Goal: Task Accomplishment & Management: Manage account settings

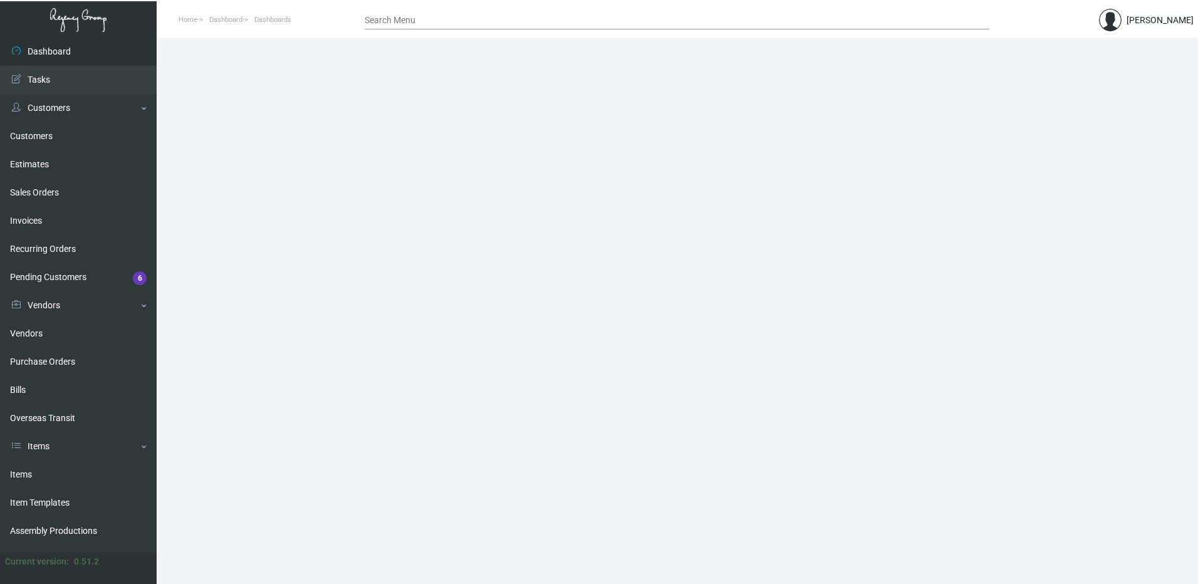
drag, startPoint x: 38, startPoint y: 465, endPoint x: 288, endPoint y: 365, distance: 269.6
click at [38, 465] on link "Items" at bounding box center [78, 474] width 157 height 28
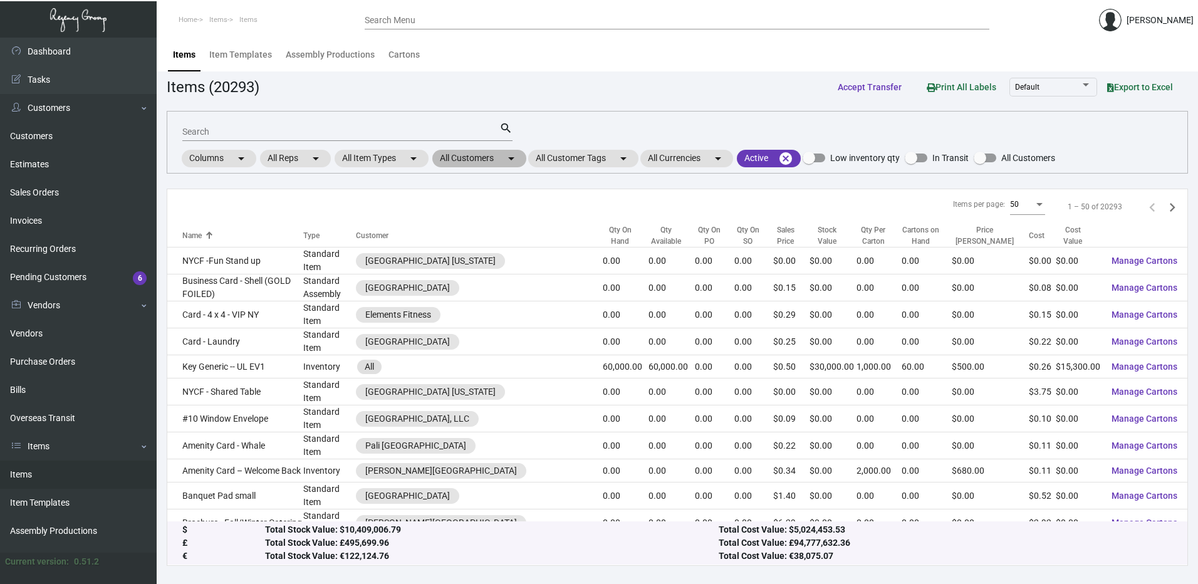
click at [496, 158] on mat-chip "All Customers arrow_drop_down" at bounding box center [479, 159] width 94 height 18
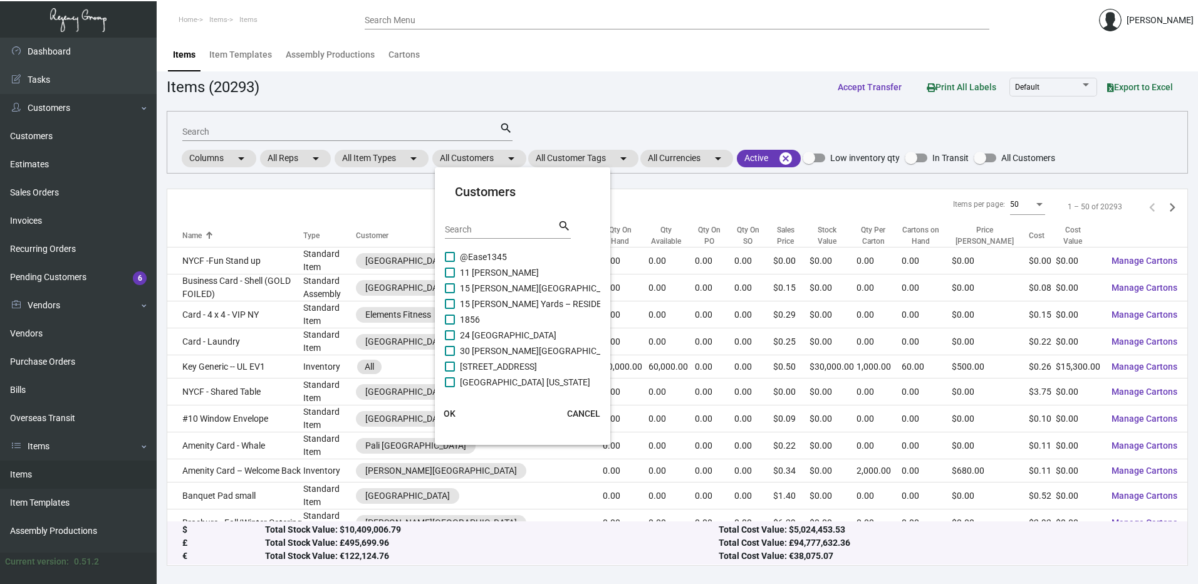
click at [498, 227] on input "Search" at bounding box center [501, 230] width 113 height 10
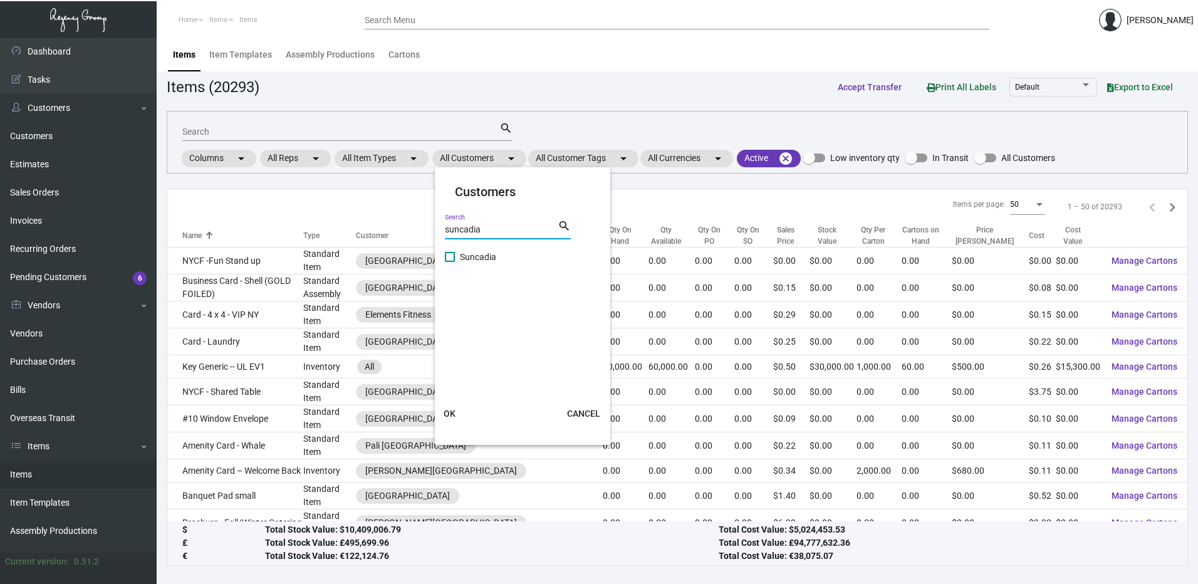
type input "suncadia"
click at [452, 255] on span at bounding box center [450, 257] width 10 height 10
click at [450, 262] on input "Suncadia" at bounding box center [449, 262] width 1 height 1
checkbox input "true"
click at [447, 410] on span "OK" at bounding box center [450, 413] width 12 height 10
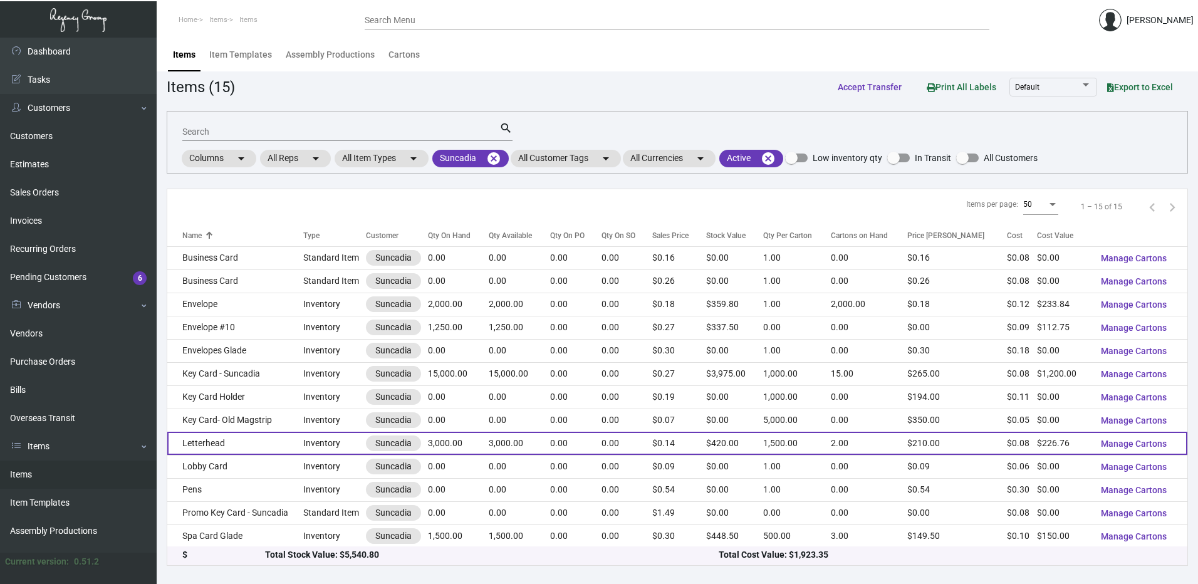
click at [231, 445] on td "Letterhead" at bounding box center [235, 443] width 136 height 23
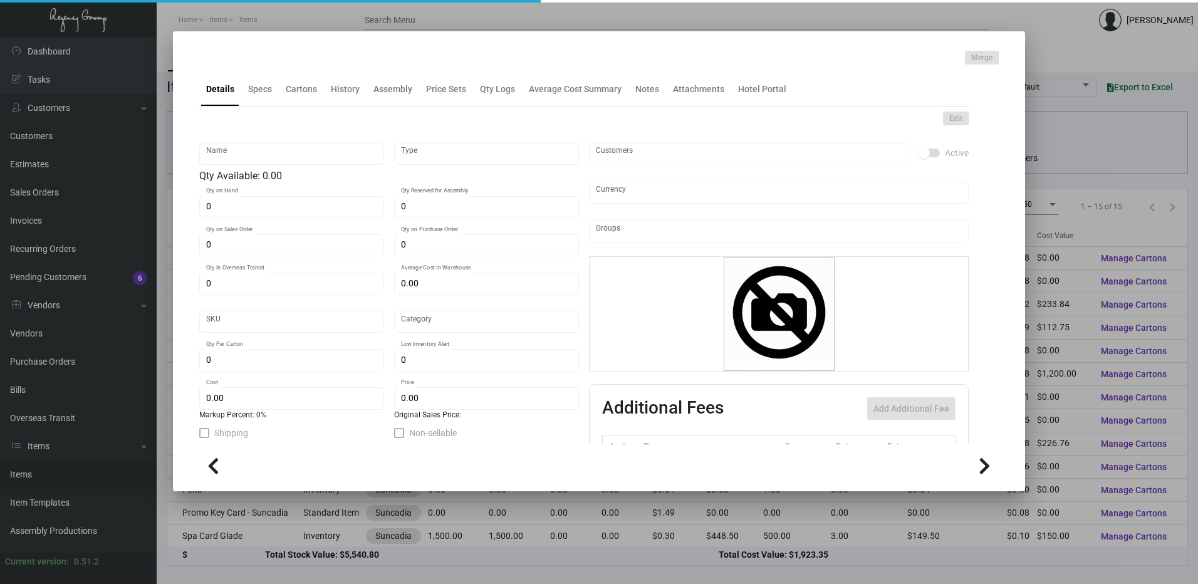
type input "Letterhead"
type input "Inventory"
type input "3,000"
type input "$ 0.17637"
type input "Standard"
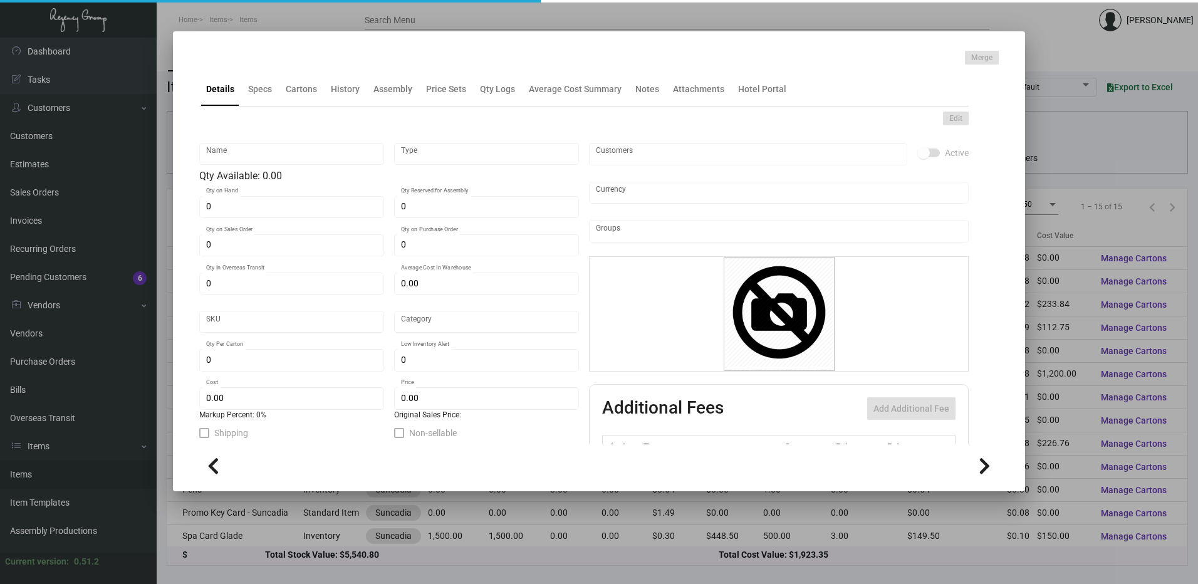
type input "1,500"
type input "$ 0.07559"
type input "$ 0.14"
checkbox input "true"
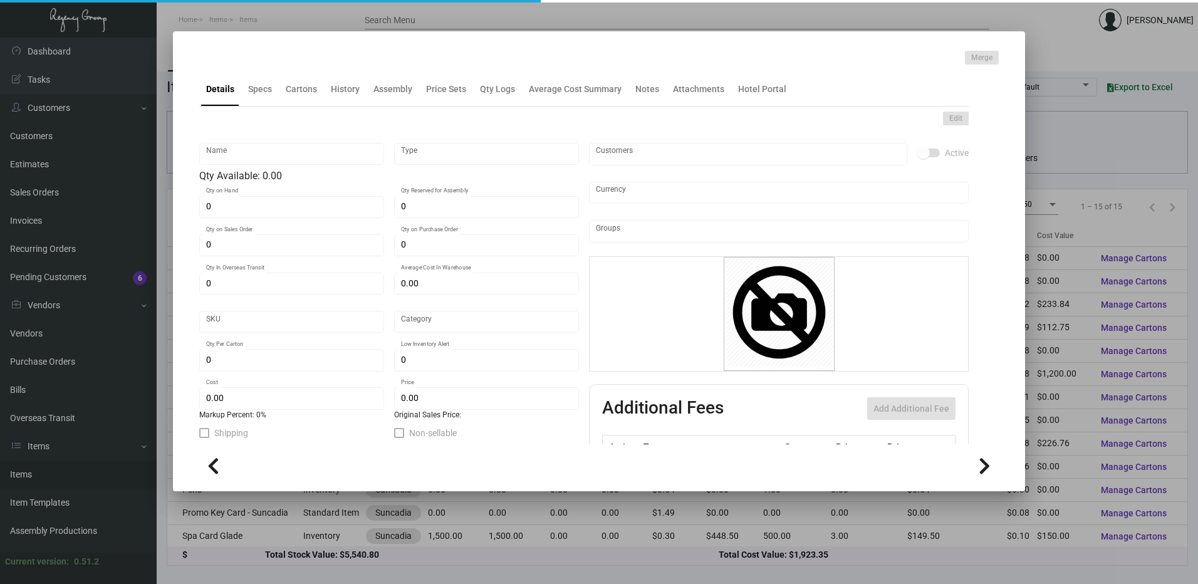
type input "United States Dollar $"
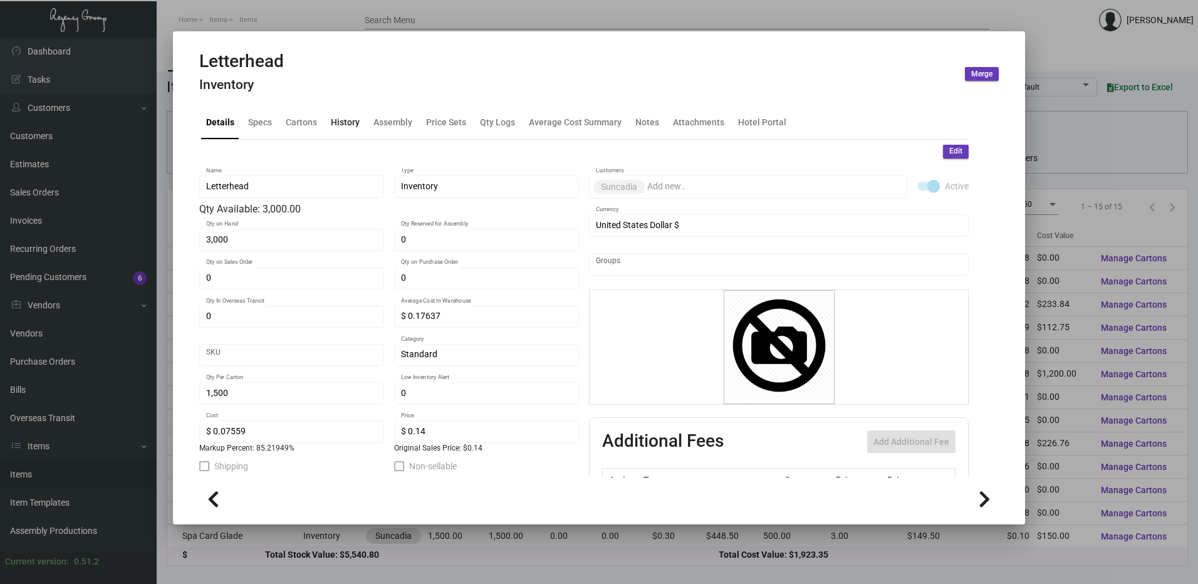
drag, startPoint x: 346, startPoint y: 118, endPoint x: 354, endPoint y: 123, distance: 9.6
click at [346, 118] on div "History" at bounding box center [345, 121] width 29 height 13
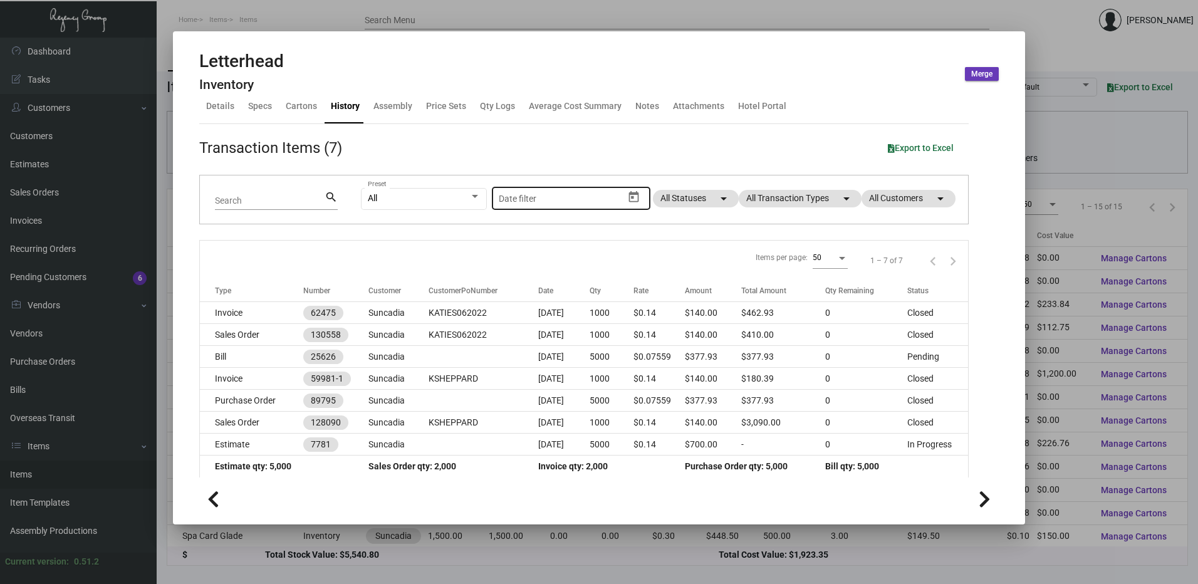
scroll to position [24, 0]
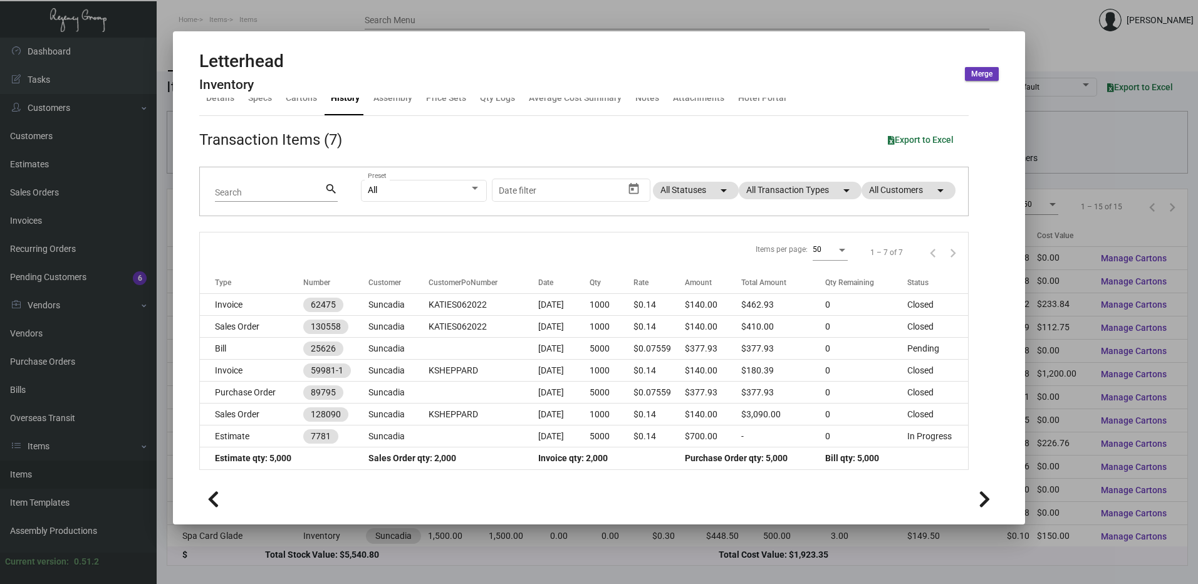
drag, startPoint x: 670, startPoint y: 16, endPoint x: 365, endPoint y: 202, distance: 357.7
click at [670, 16] on div at bounding box center [599, 292] width 1198 height 584
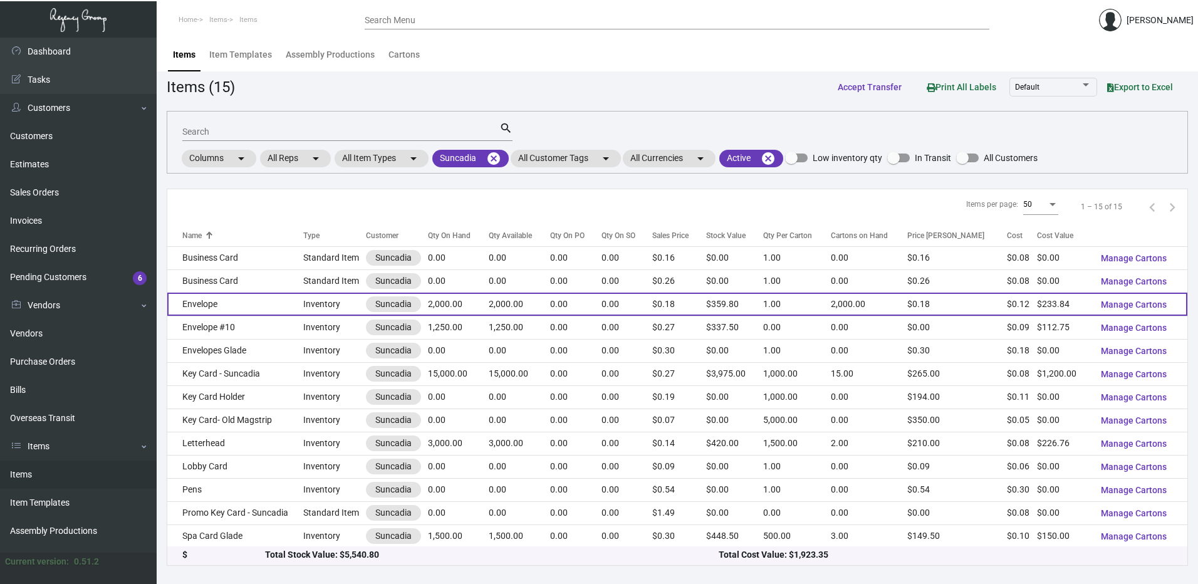
click at [243, 315] on td "Envelope" at bounding box center [235, 304] width 136 height 23
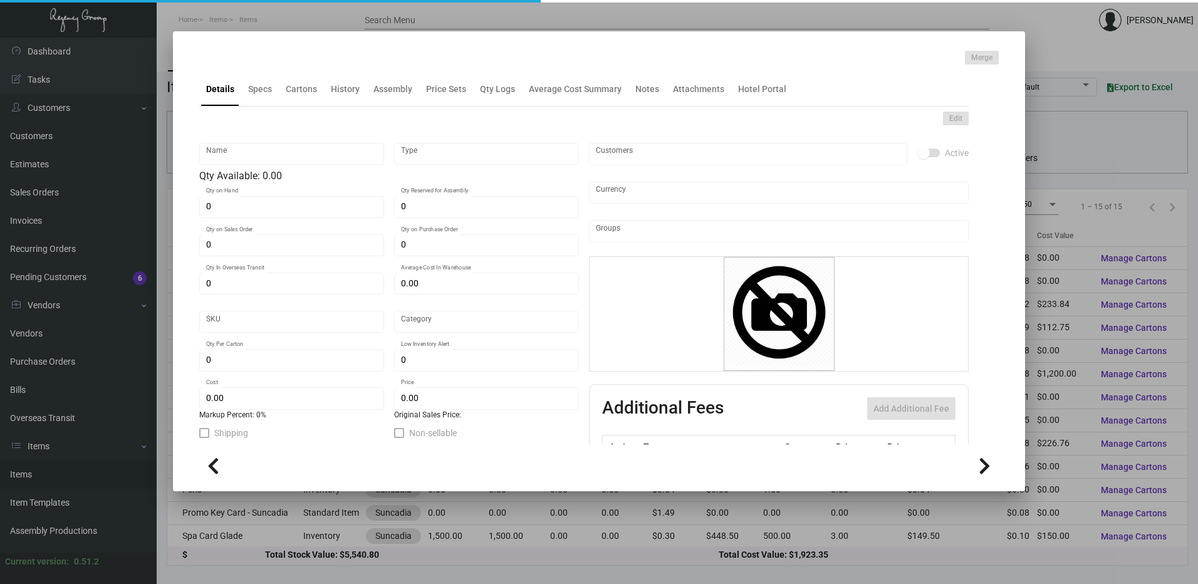
type input "Envelope"
type input "Inventory"
type input "2,000"
type input "$ 0.00"
type input "3055"
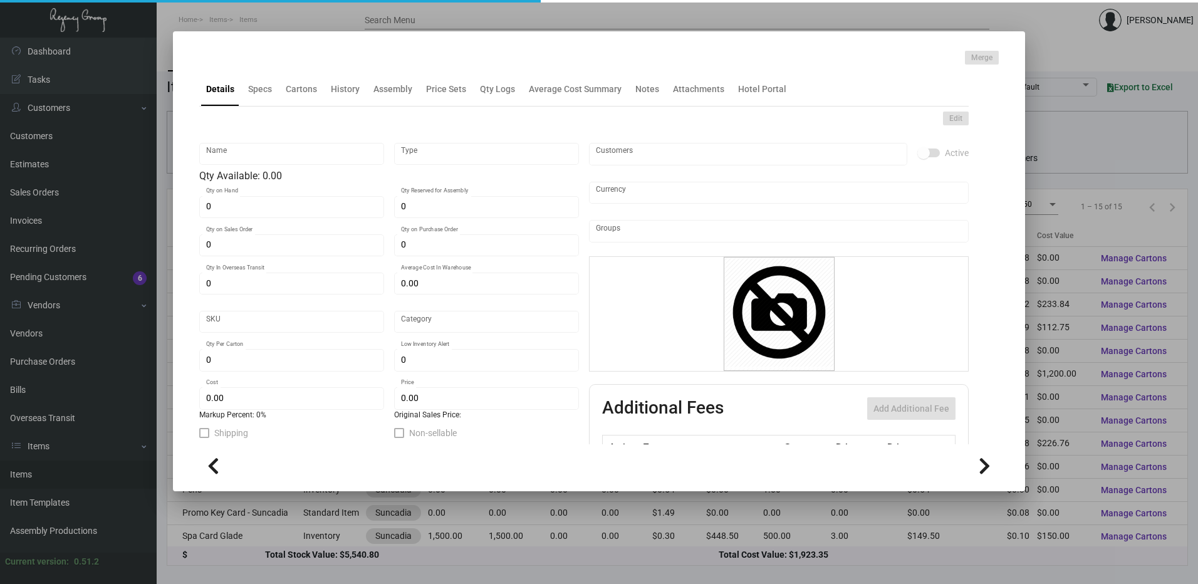
type input "Standard"
type input "1"
type input "$ 0.11692"
type input "$ 0.1799"
type textarea "Envelope 6.5 x 4.75, printing 4/0"
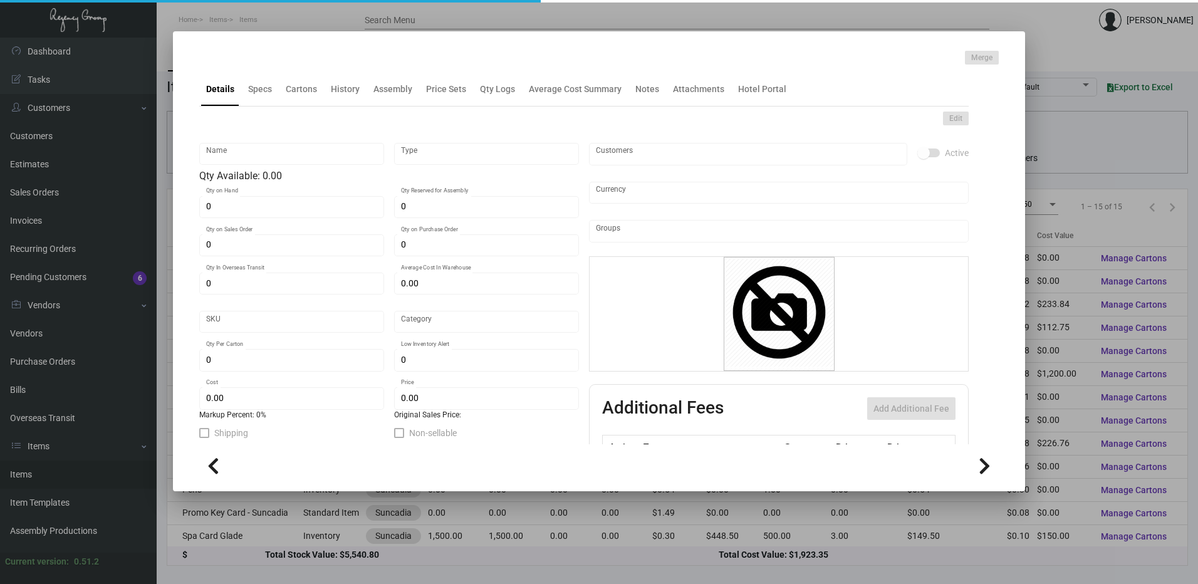
type textarea "Envelope 6.5 x 4.75, printing 4/0"
checkbox input "true"
type input "United States Dollar $"
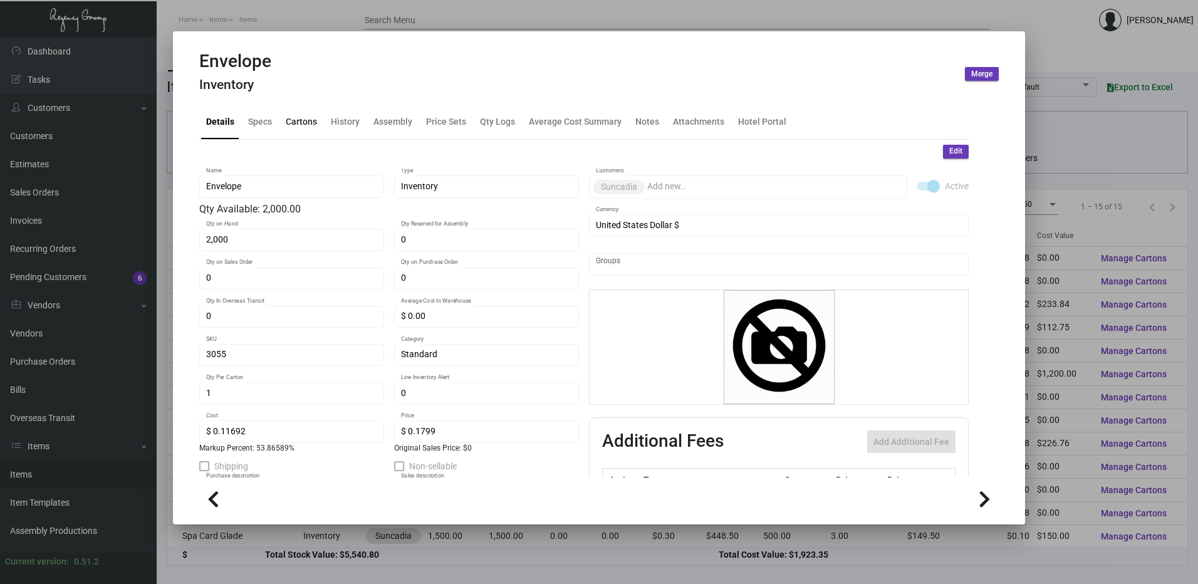
click at [306, 121] on div "Cartons" at bounding box center [301, 121] width 31 height 13
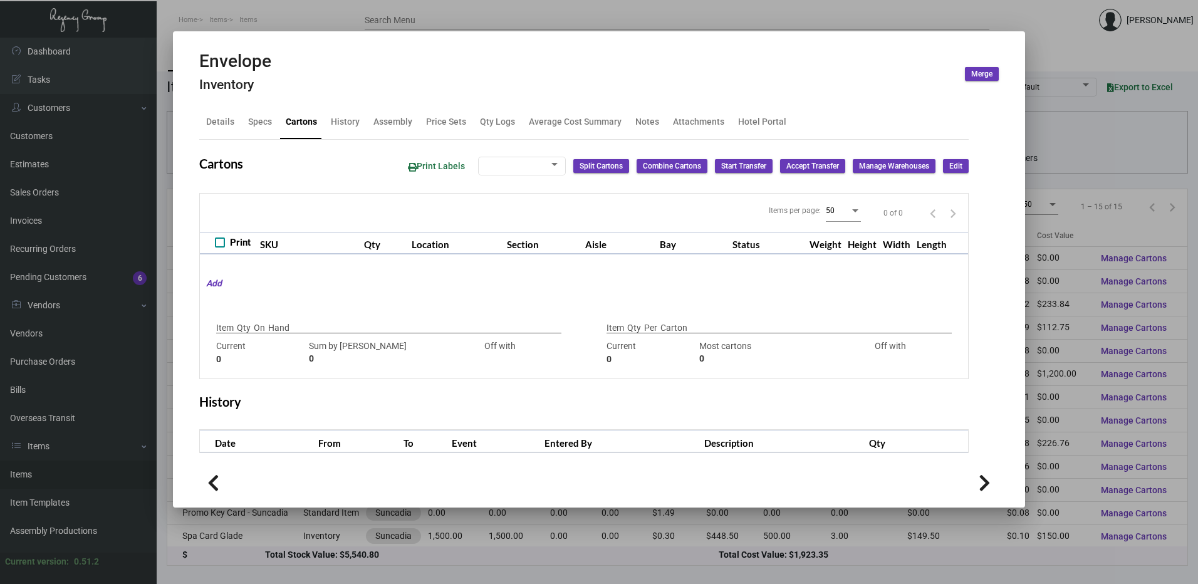
checkbox input "true"
type input "2,000"
type input "2000"
type input "0"
type input "1"
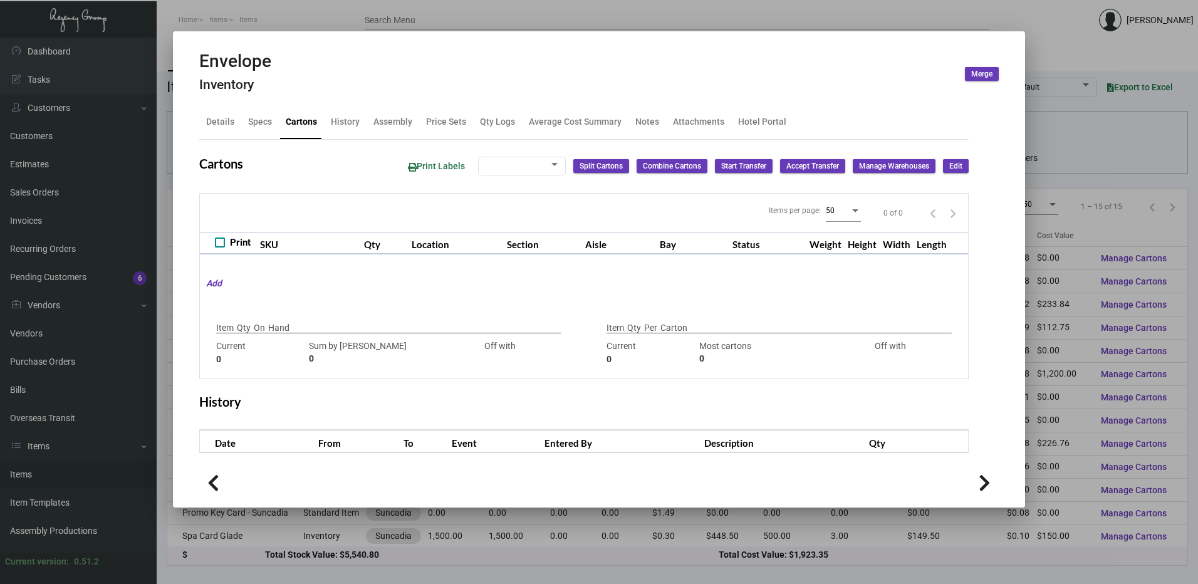
type input "1000"
type input "-999"
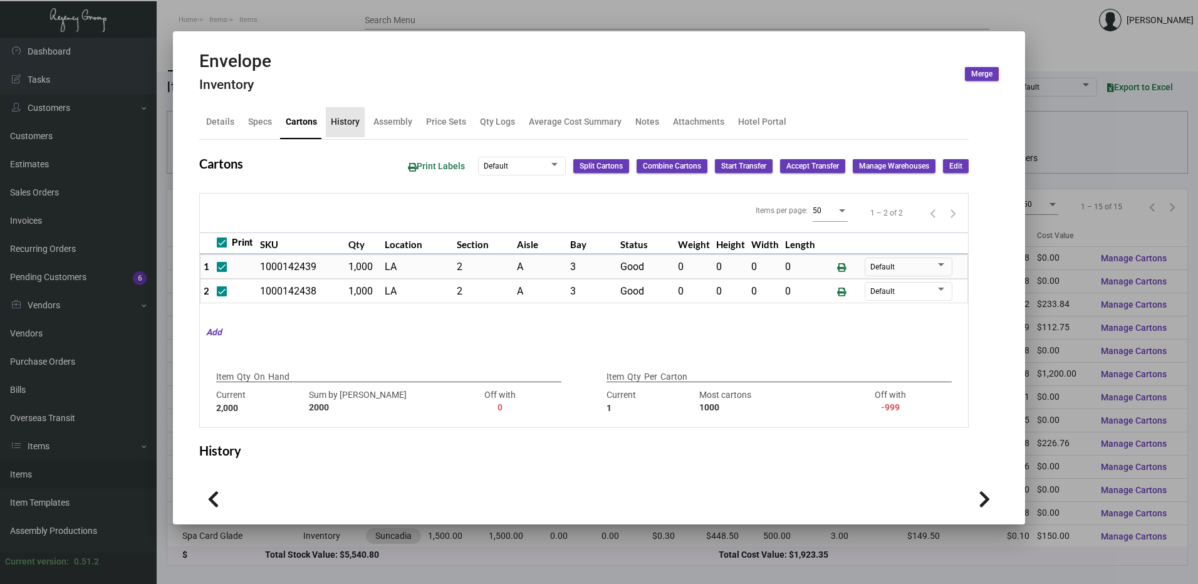
click at [346, 127] on div "History" at bounding box center [345, 121] width 29 height 13
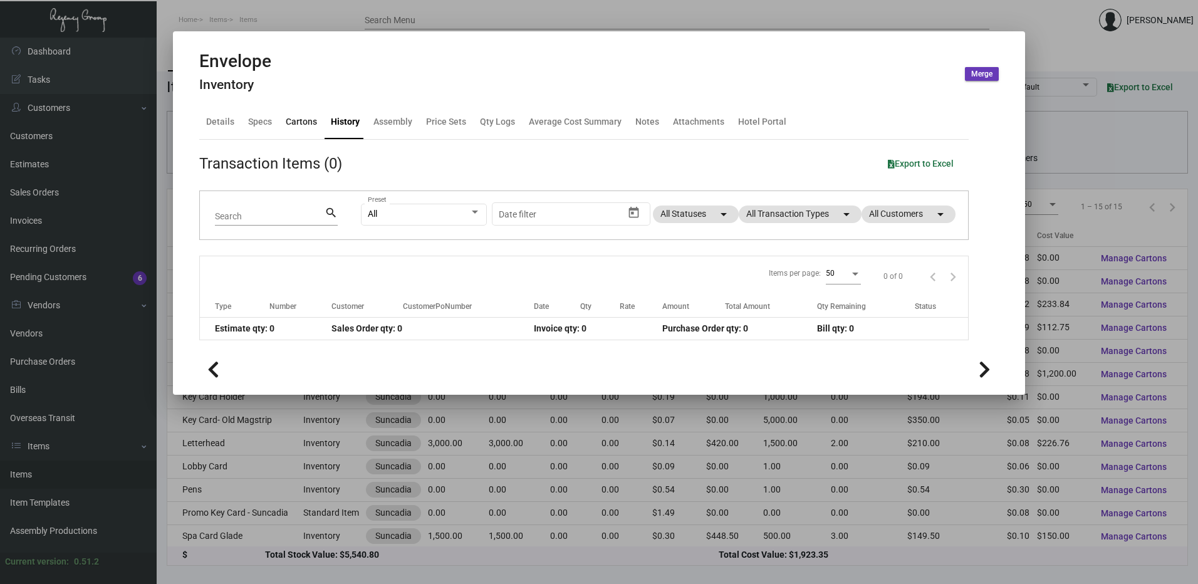
click at [298, 119] on div "Cartons" at bounding box center [301, 121] width 31 height 13
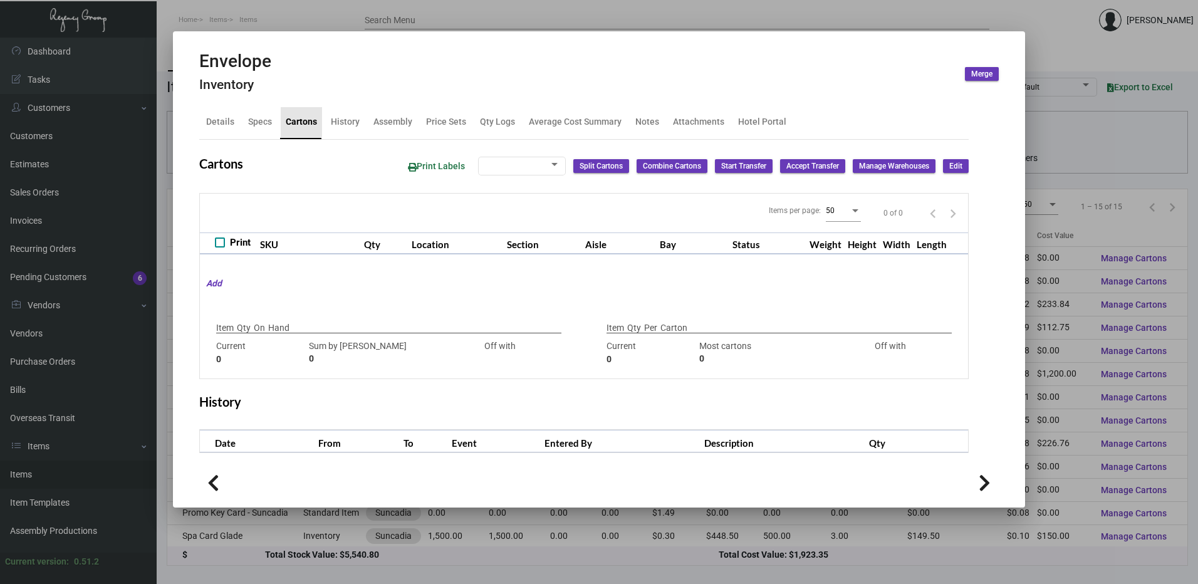
checkbox input "true"
type input "2,000"
type input "2000"
type input "0"
type input "1"
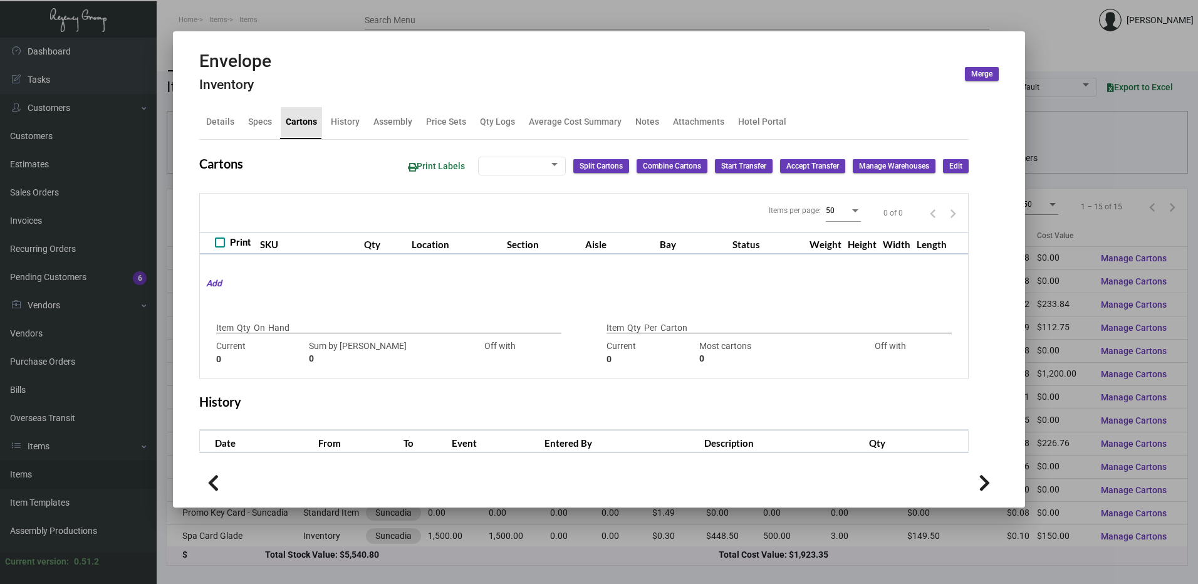
type input "1000"
type input "-999"
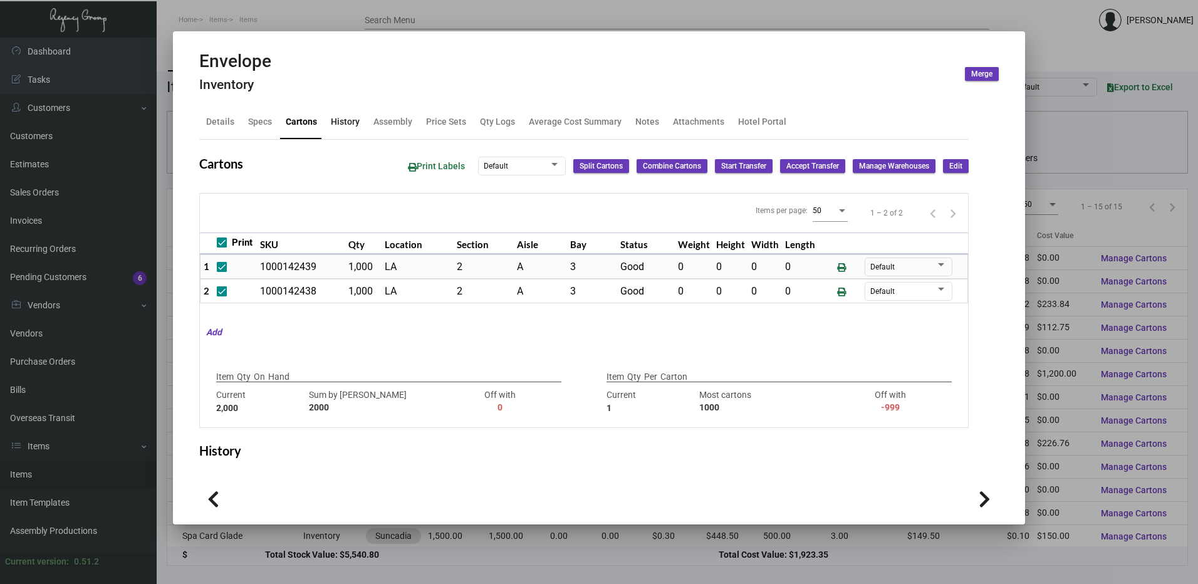
click at [358, 120] on div "History" at bounding box center [345, 121] width 29 height 13
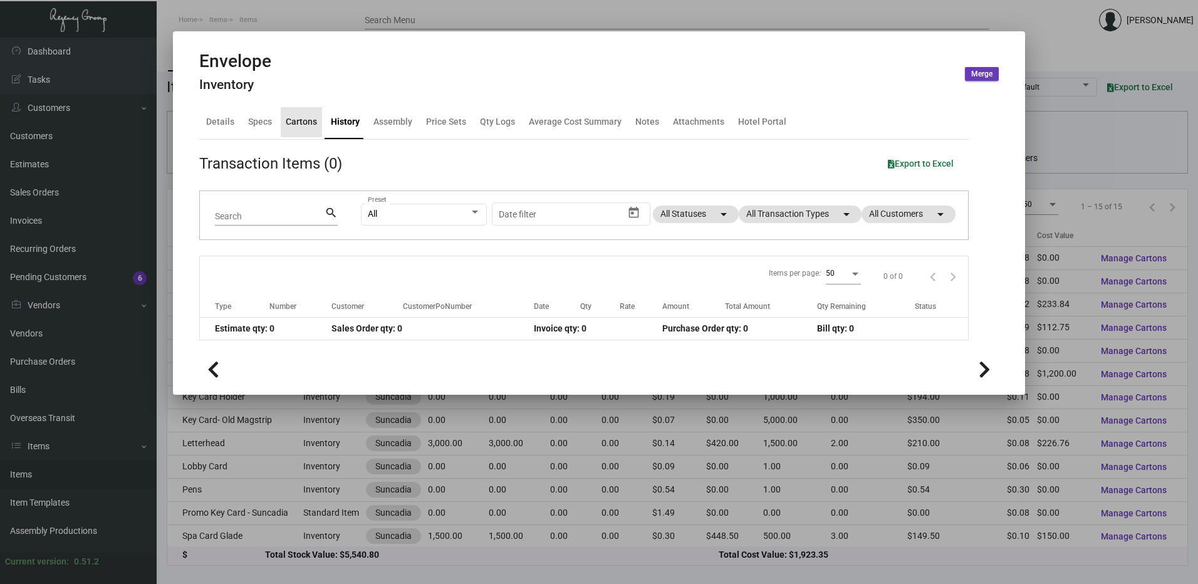
click at [310, 117] on div "Cartons" at bounding box center [301, 121] width 31 height 13
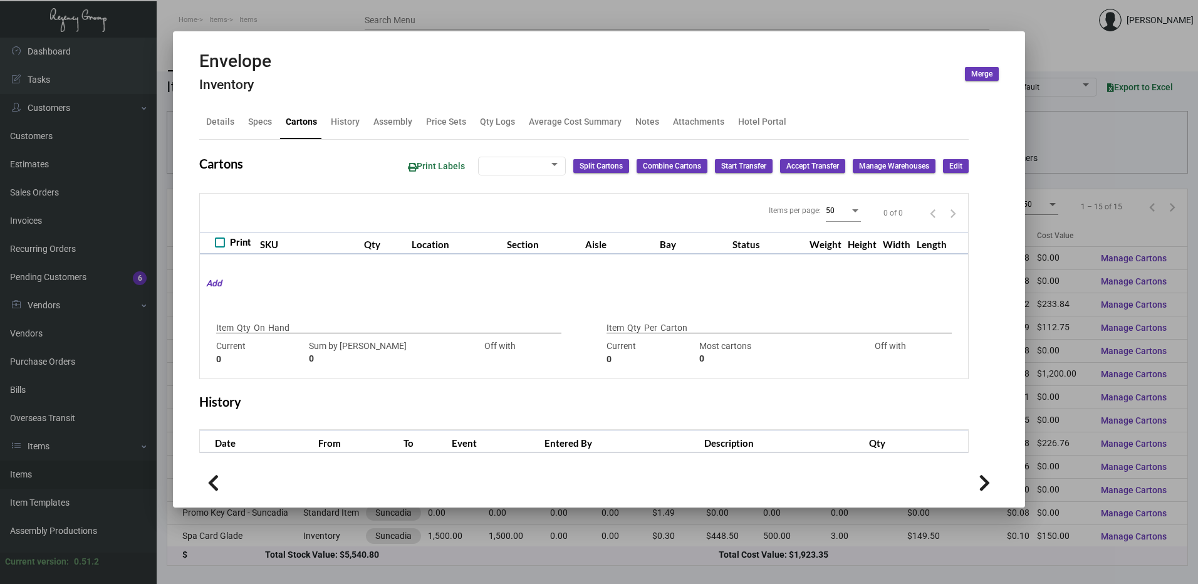
checkbox input "true"
type input "2,000"
type input "2000"
type input "0"
type input "1"
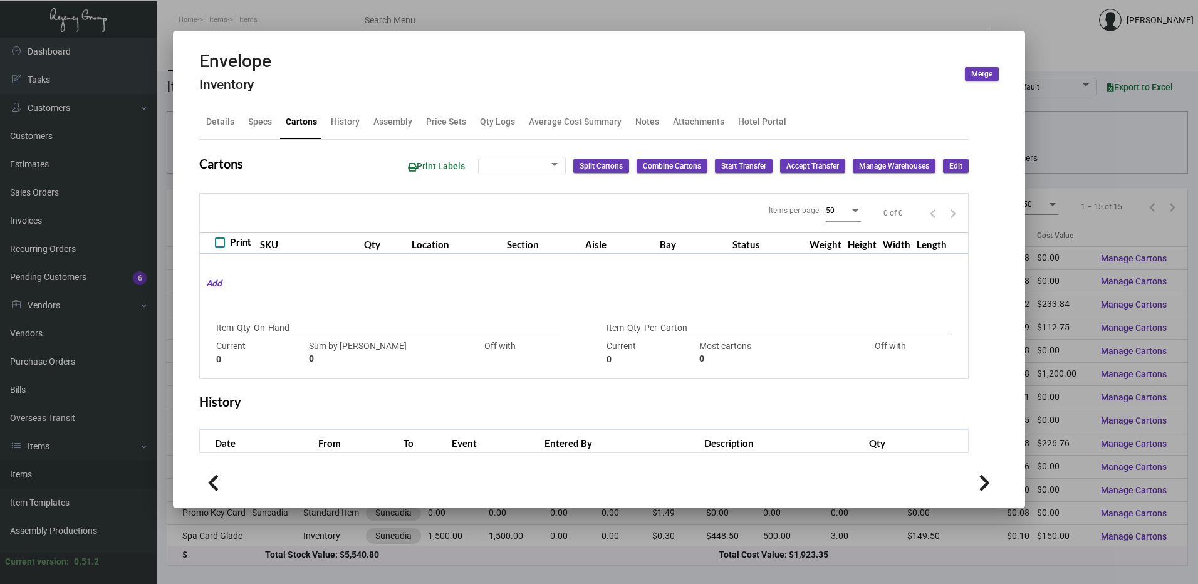
type input "1000"
type input "-999"
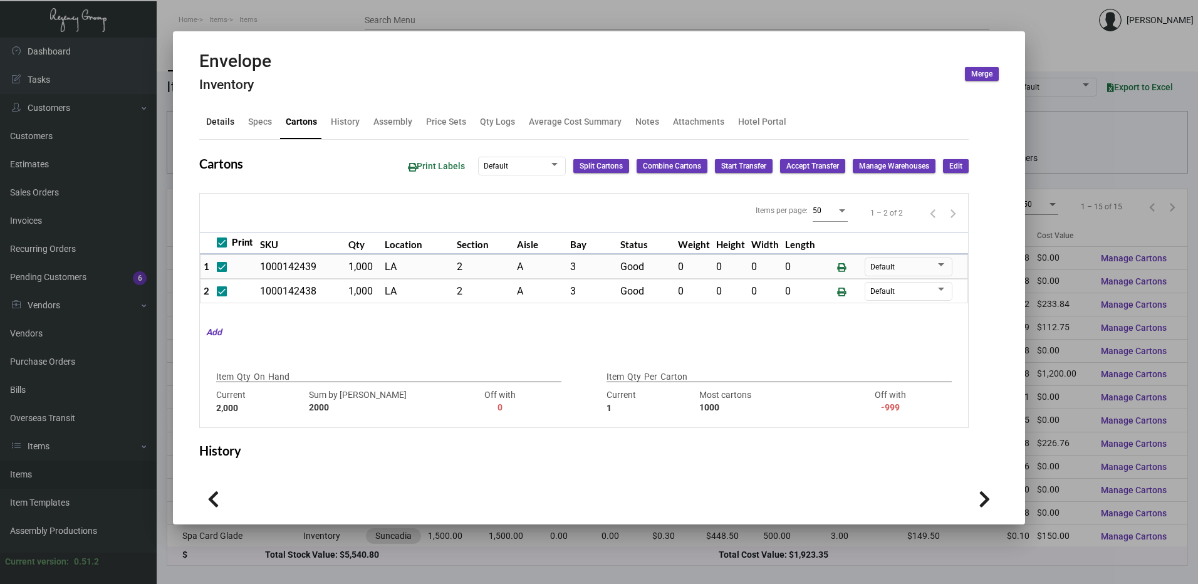
click at [222, 129] on div "Details" at bounding box center [220, 122] width 38 height 30
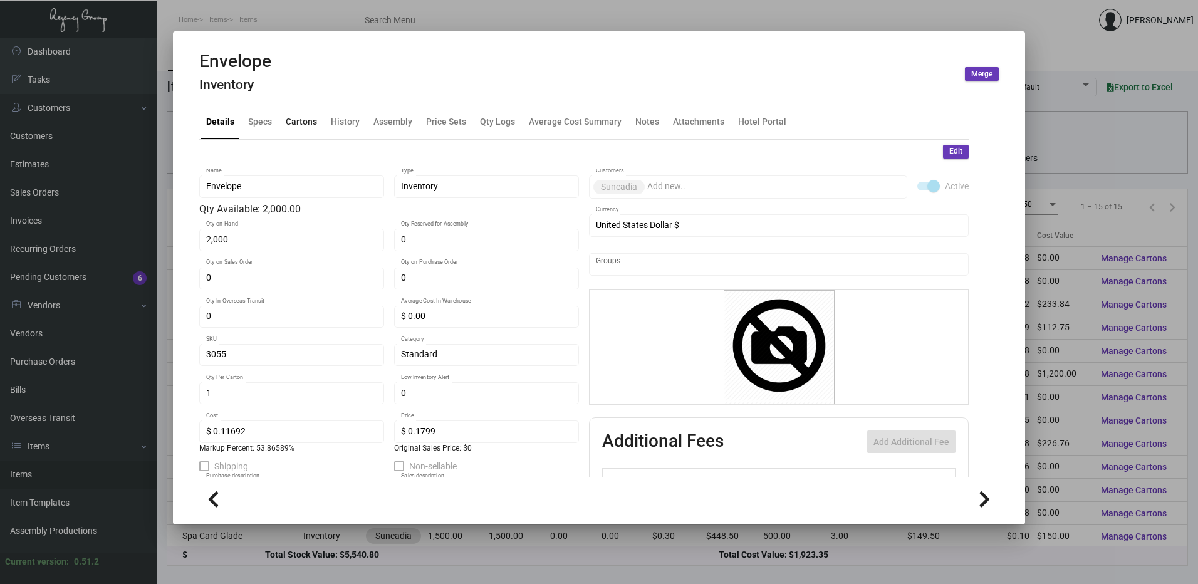
click at [288, 125] on div "Cartons" at bounding box center [301, 121] width 31 height 13
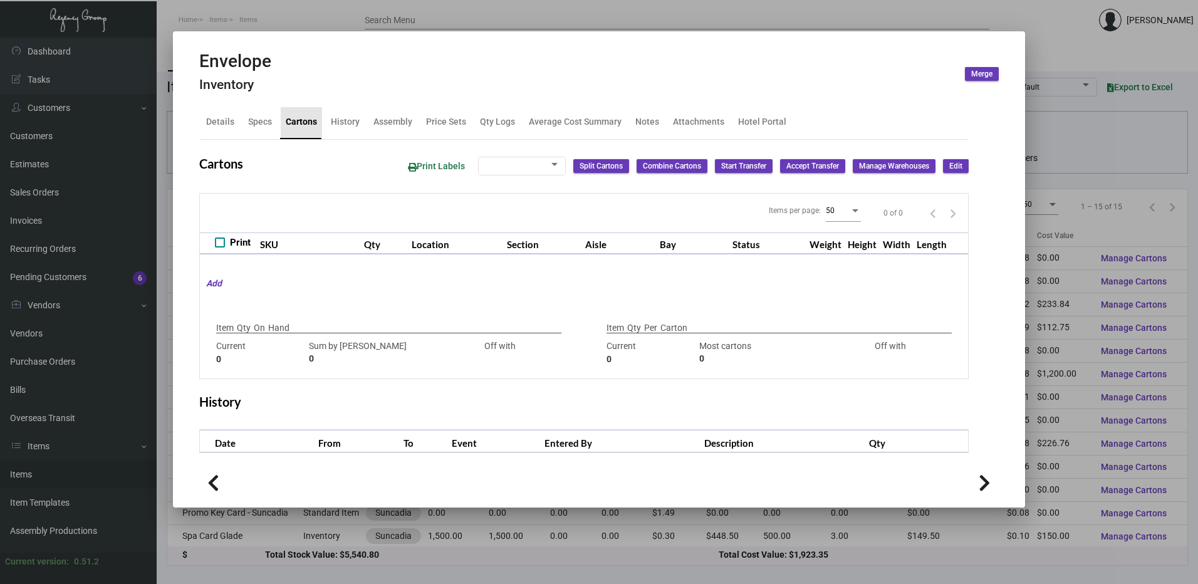
checkbox input "true"
type input "2,000"
type input "2000"
type input "0"
type input "1"
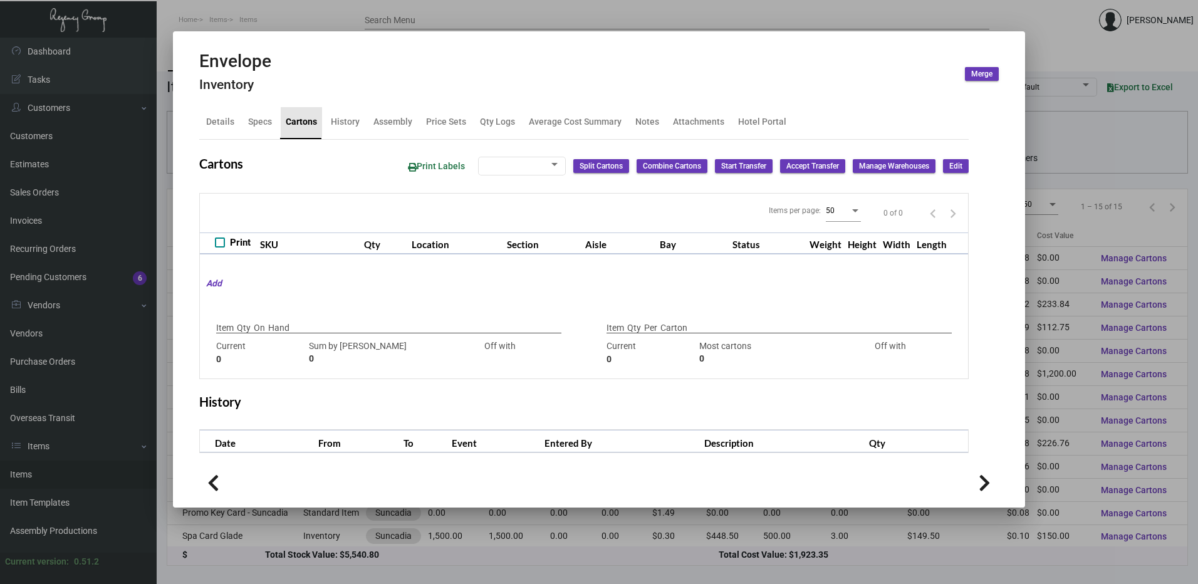
type input "1000"
type input "-999"
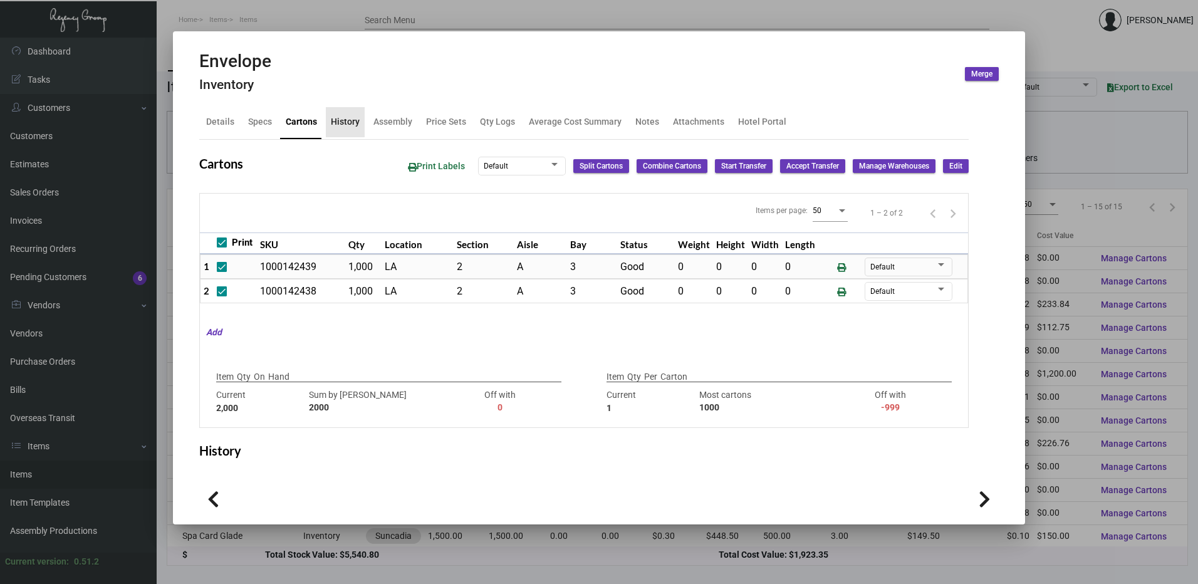
click at [335, 116] on div "History" at bounding box center [345, 121] width 29 height 13
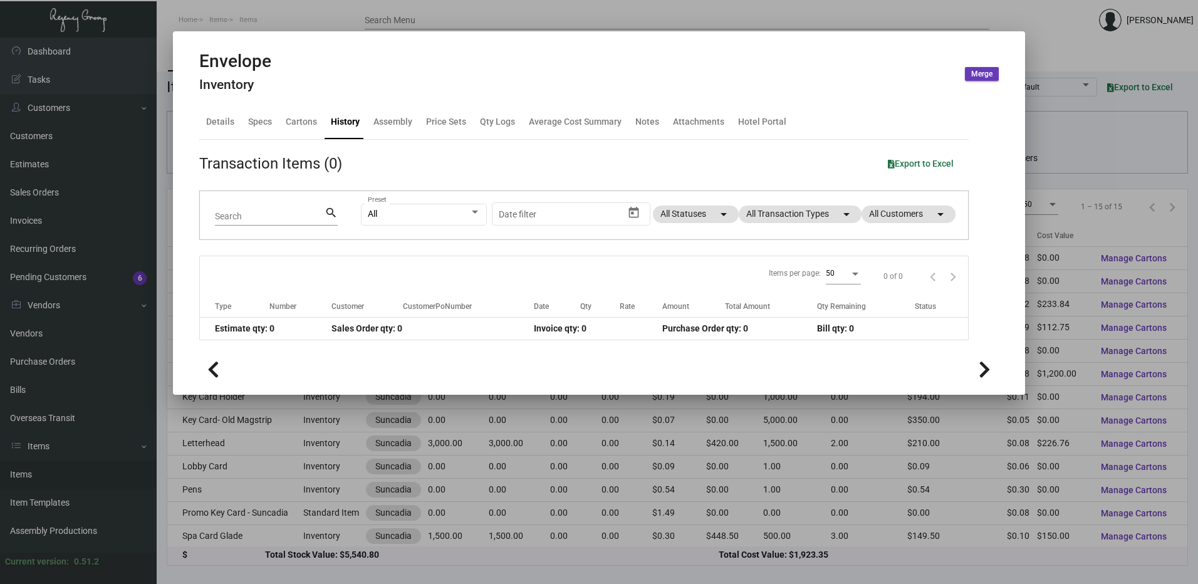
click at [308, 20] on div at bounding box center [599, 292] width 1198 height 584
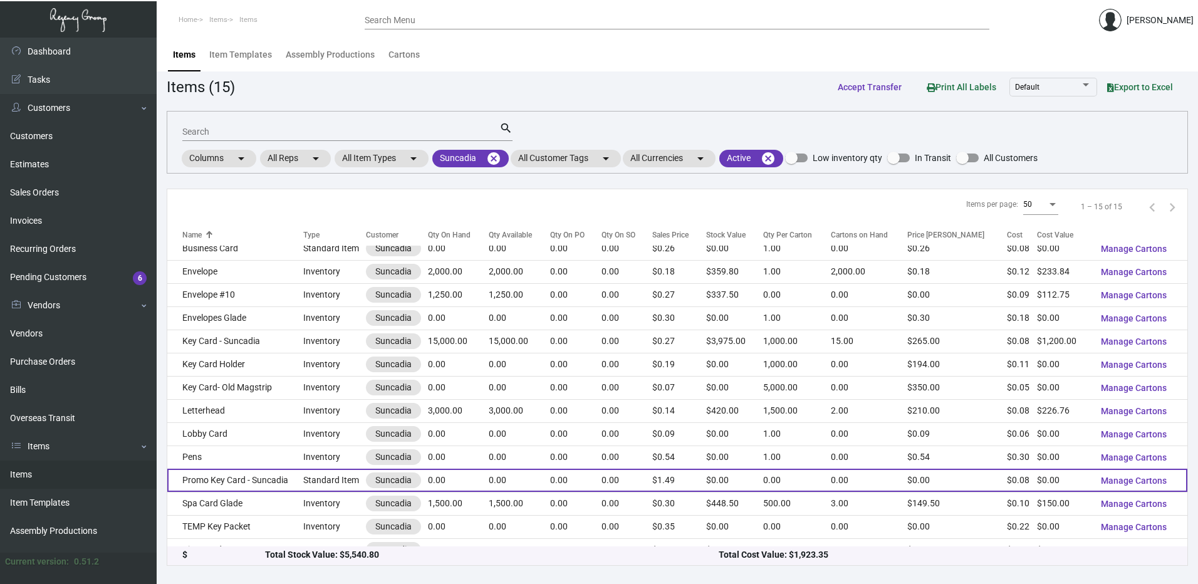
scroll to position [48, 0]
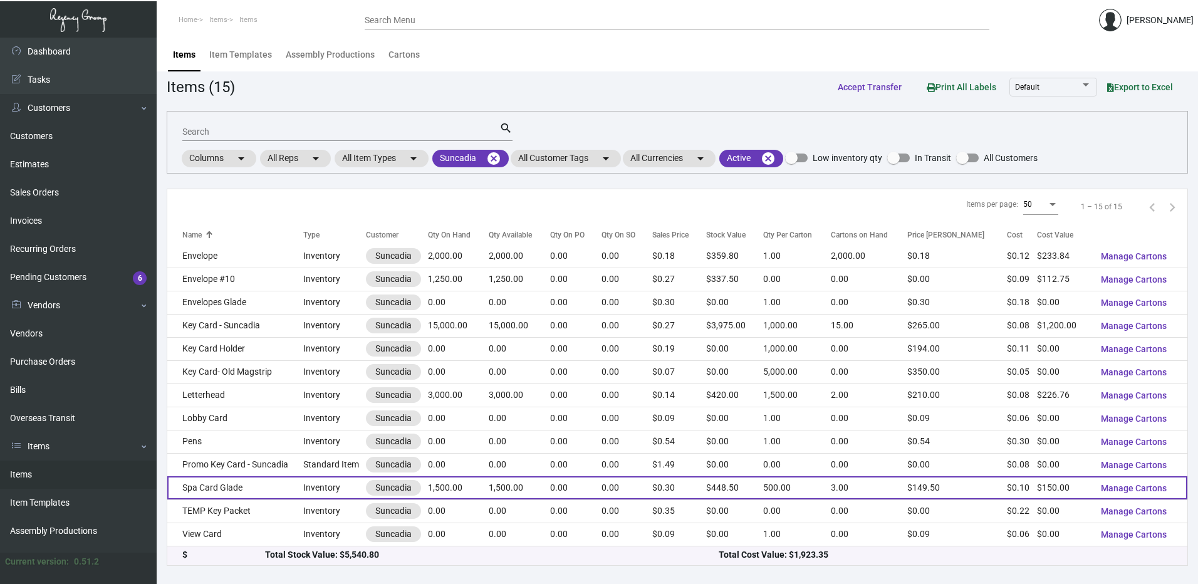
click at [256, 486] on td "Spa Card Glade" at bounding box center [235, 487] width 136 height 23
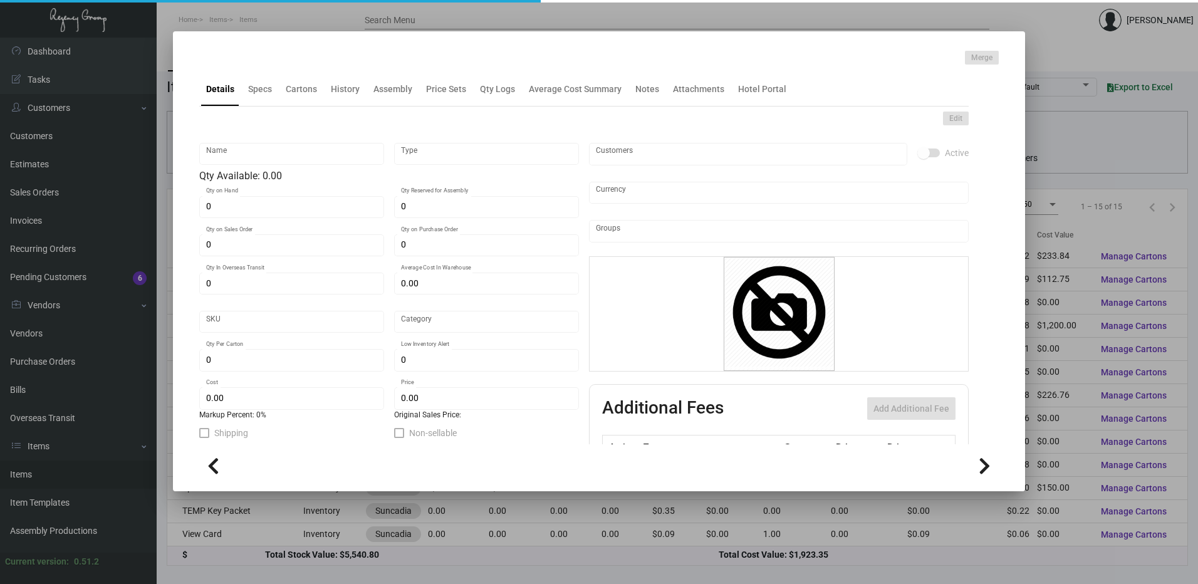
type input "Spa Card Glade"
type input "Inventory"
type input "1,500"
type input "$ 0.00"
type input "3061"
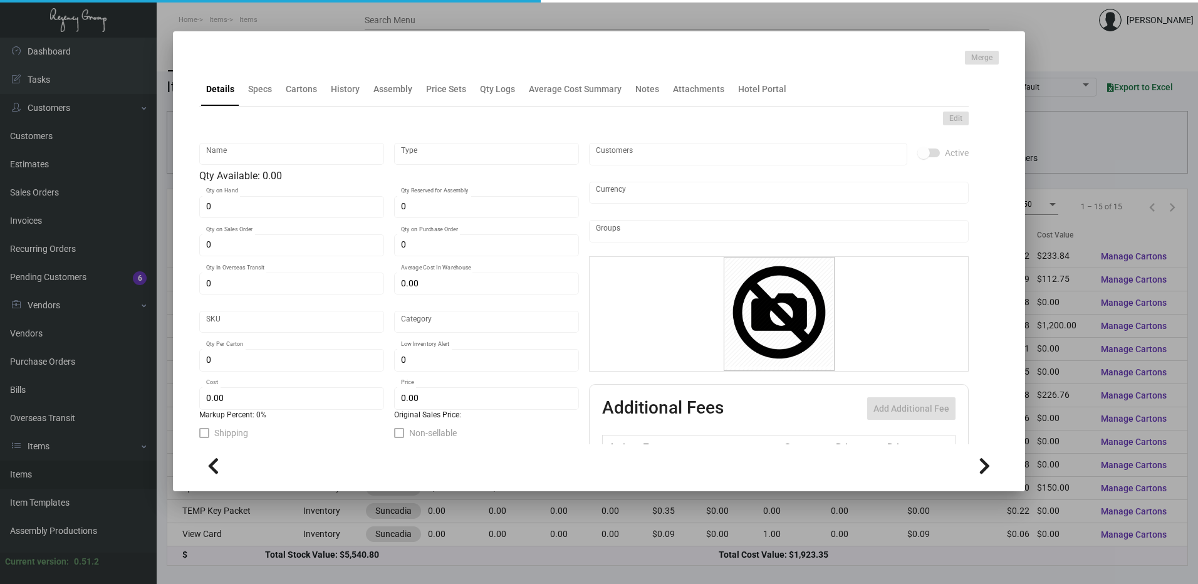
type input "Standard"
type input "500"
type input "-1"
type input "$ 0.10"
type input "$ 0.299"
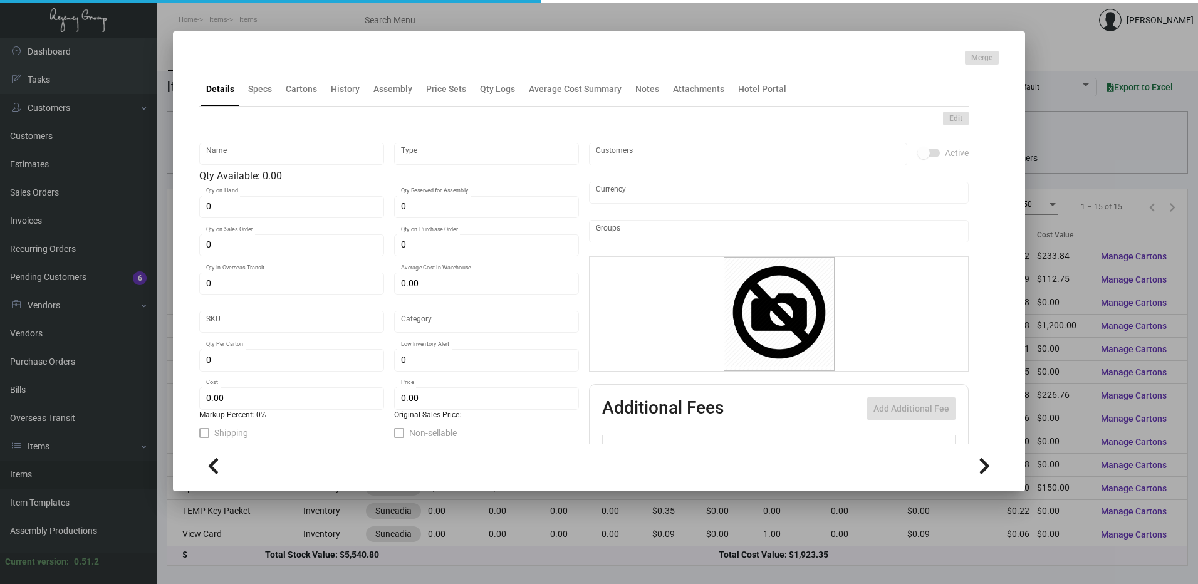
type textarea "Spa Card Glade Size 5x7 on 100# white "Sundance Felt" cover stock printing 1/0"
checkbox input "true"
type input "United States Dollar $"
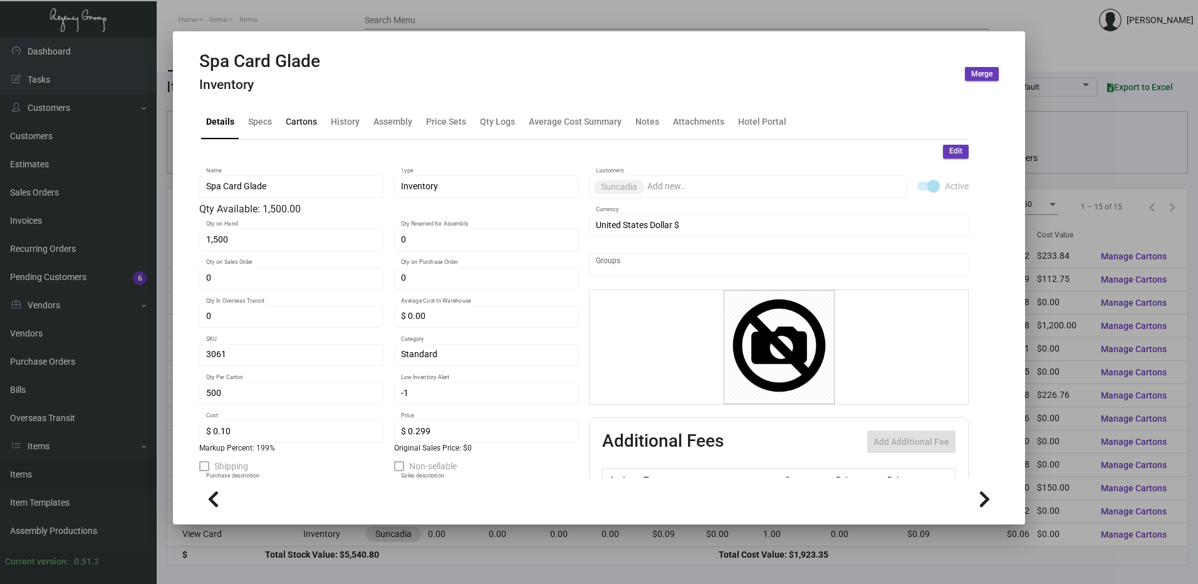
click at [307, 125] on div "Cartons" at bounding box center [301, 121] width 31 height 13
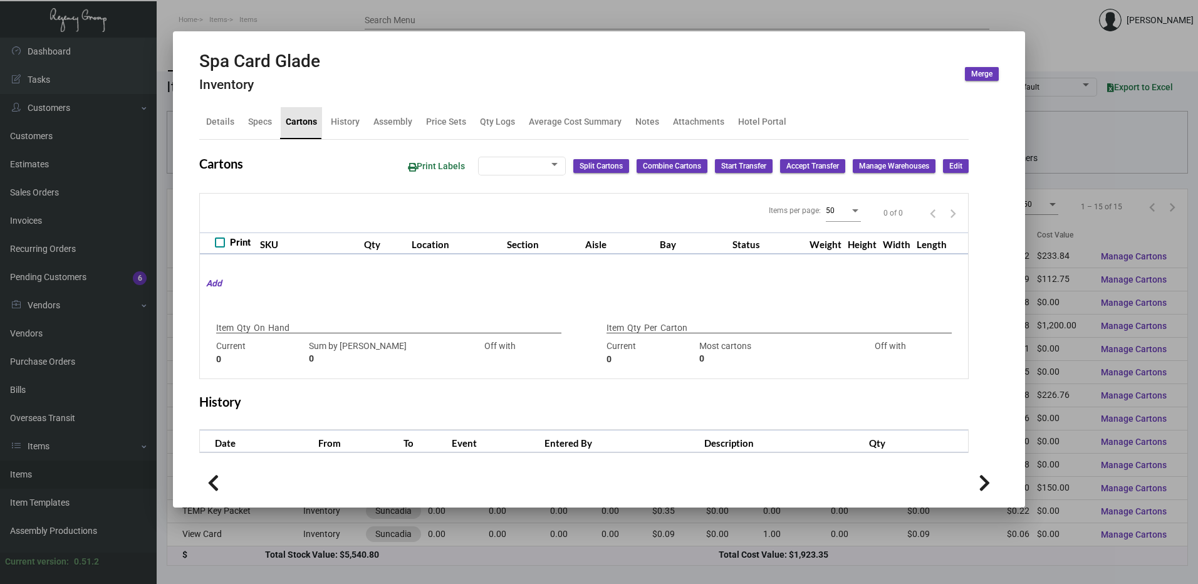
checkbox input "true"
type input "1,500"
type input "1500"
type input "0"
type input "500"
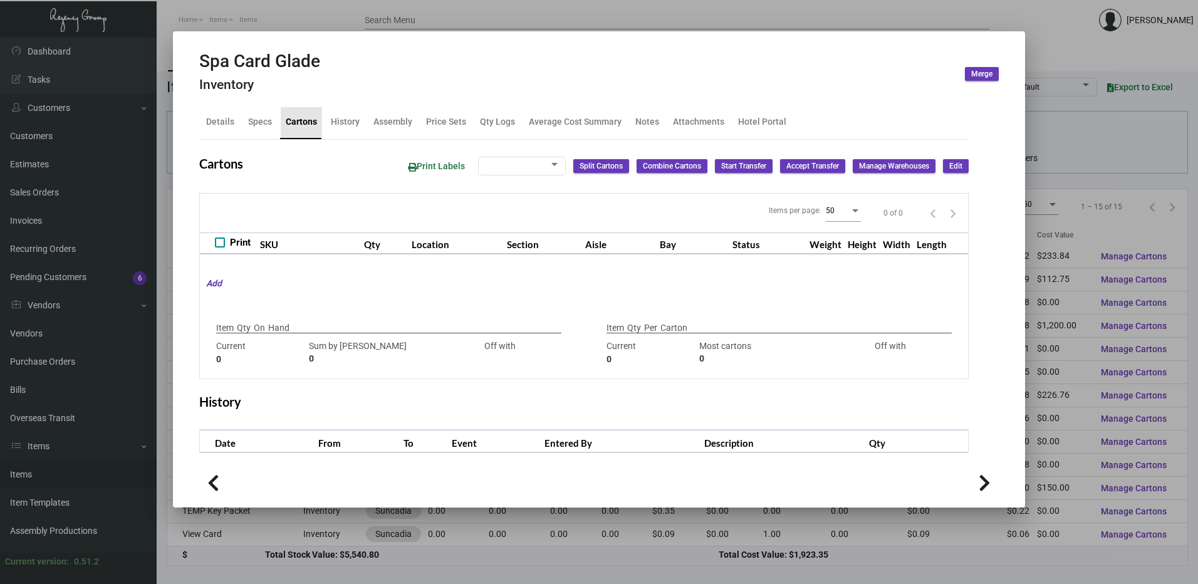
type input "500"
type input "0"
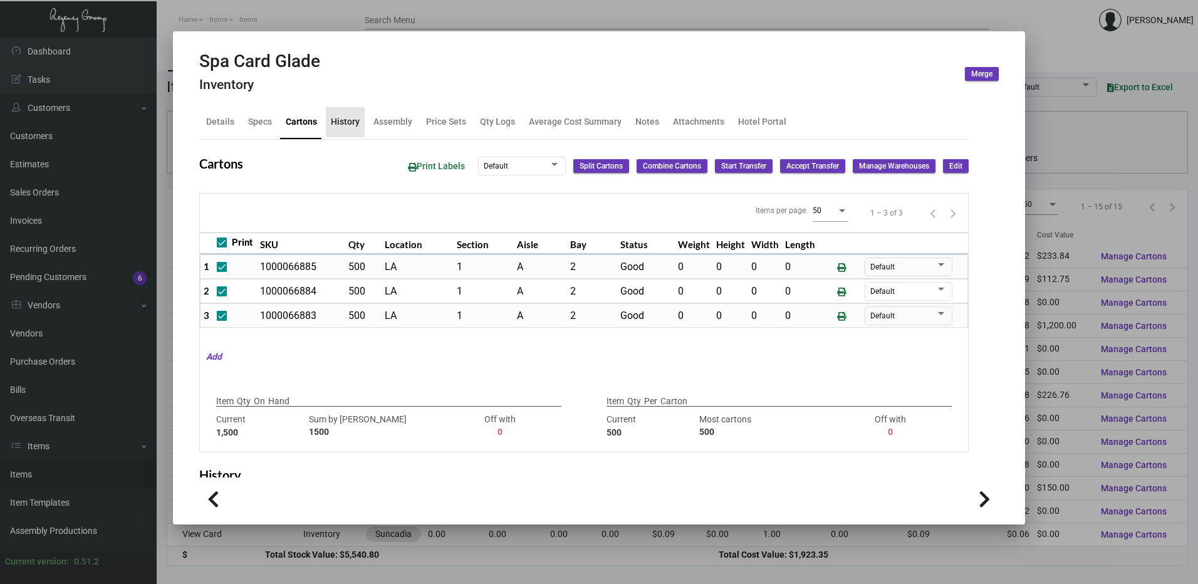
click at [354, 120] on div "History" at bounding box center [345, 121] width 29 height 13
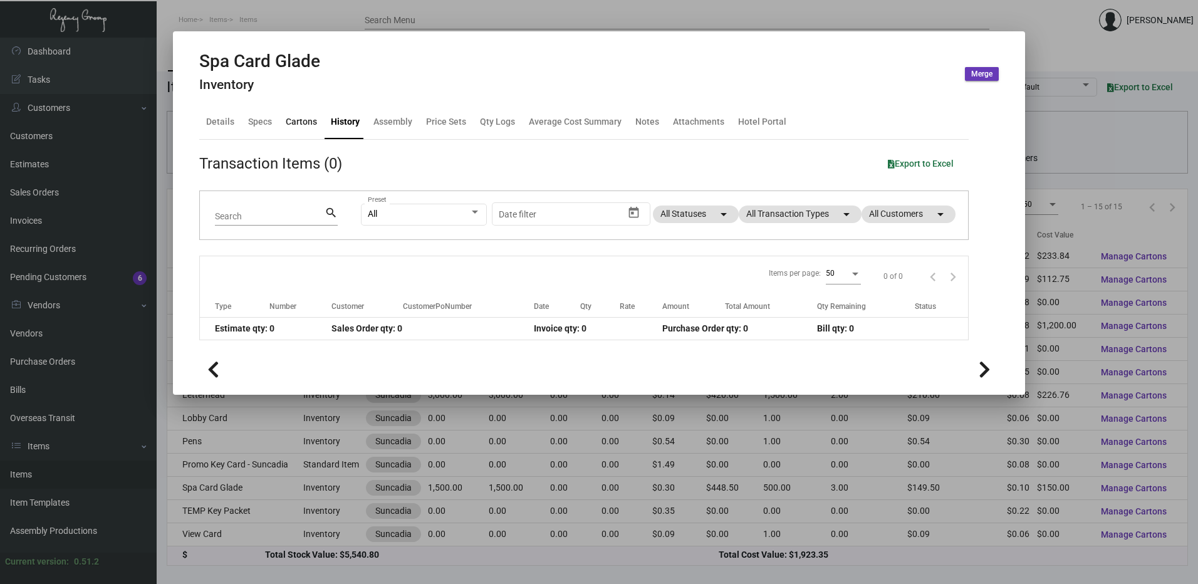
click at [306, 127] on div "Cartons" at bounding box center [301, 121] width 31 height 13
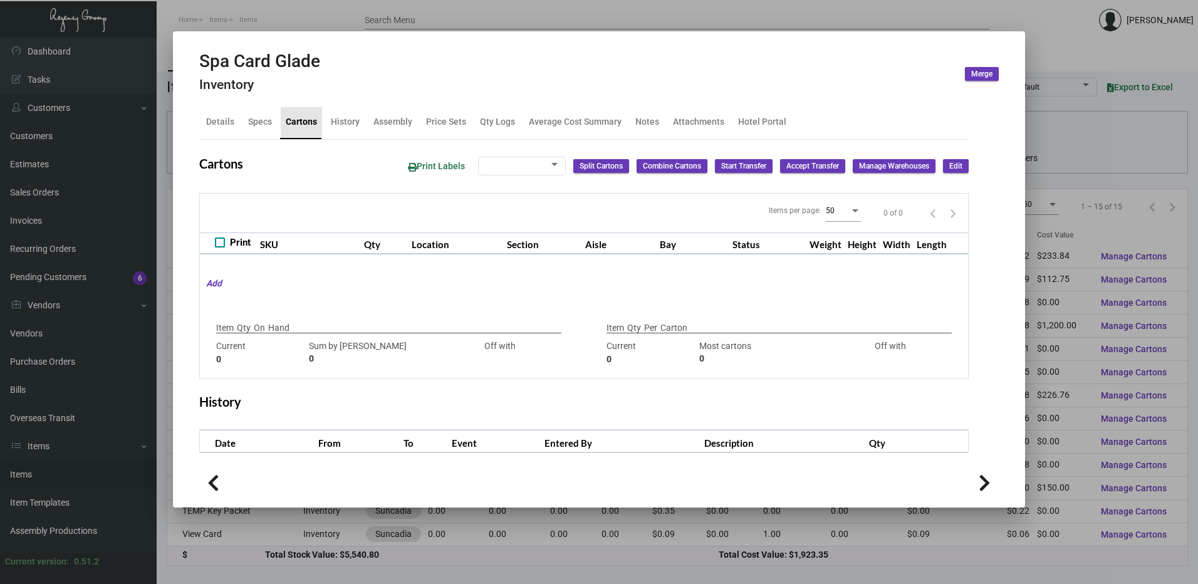
checkbox input "true"
type input "1,500"
type input "1500"
type input "0"
type input "500"
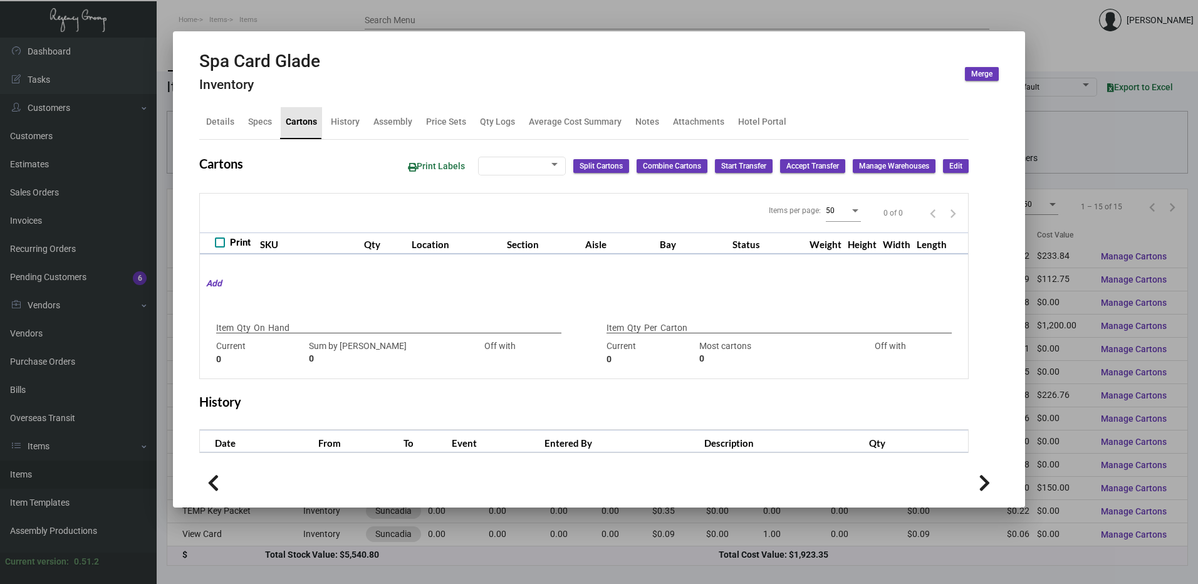
type input "500"
type input "0"
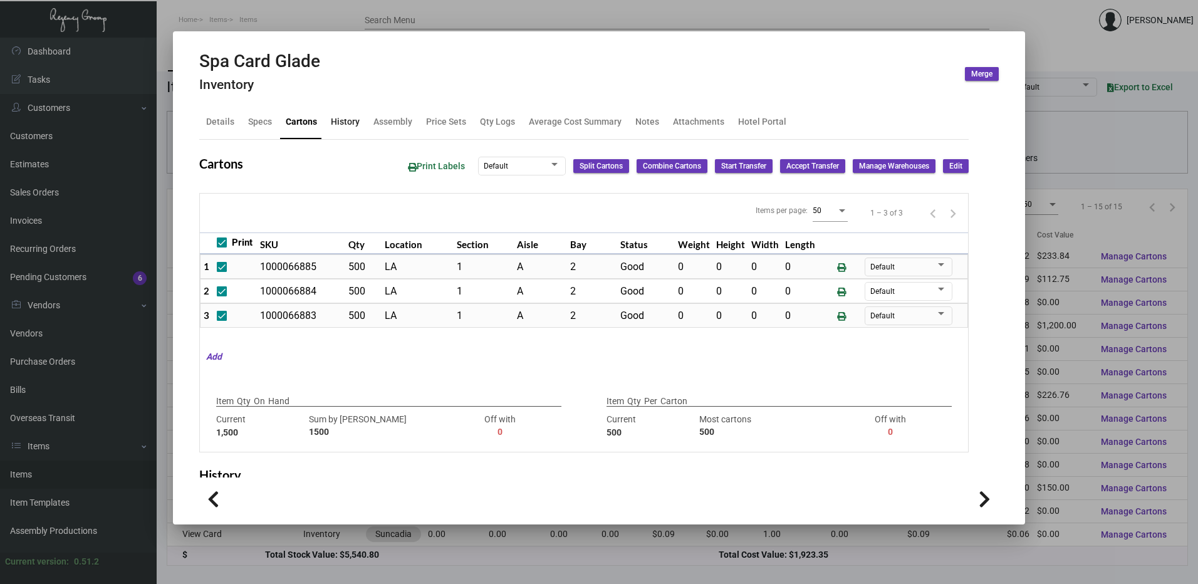
click at [338, 117] on div "History" at bounding box center [345, 121] width 29 height 13
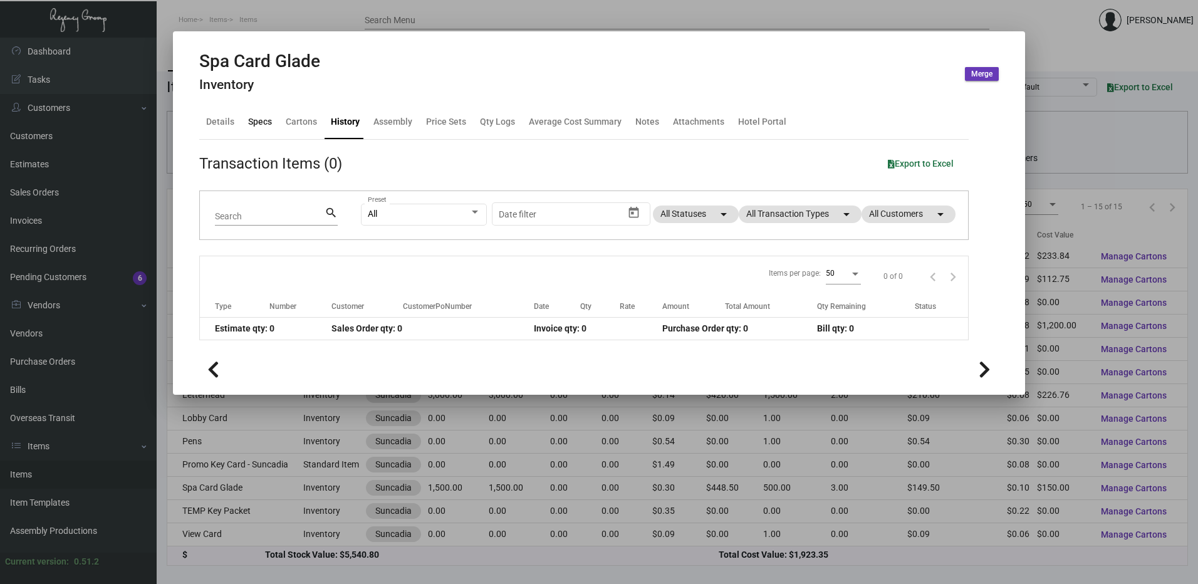
click at [271, 127] on div "Specs" at bounding box center [260, 122] width 34 height 30
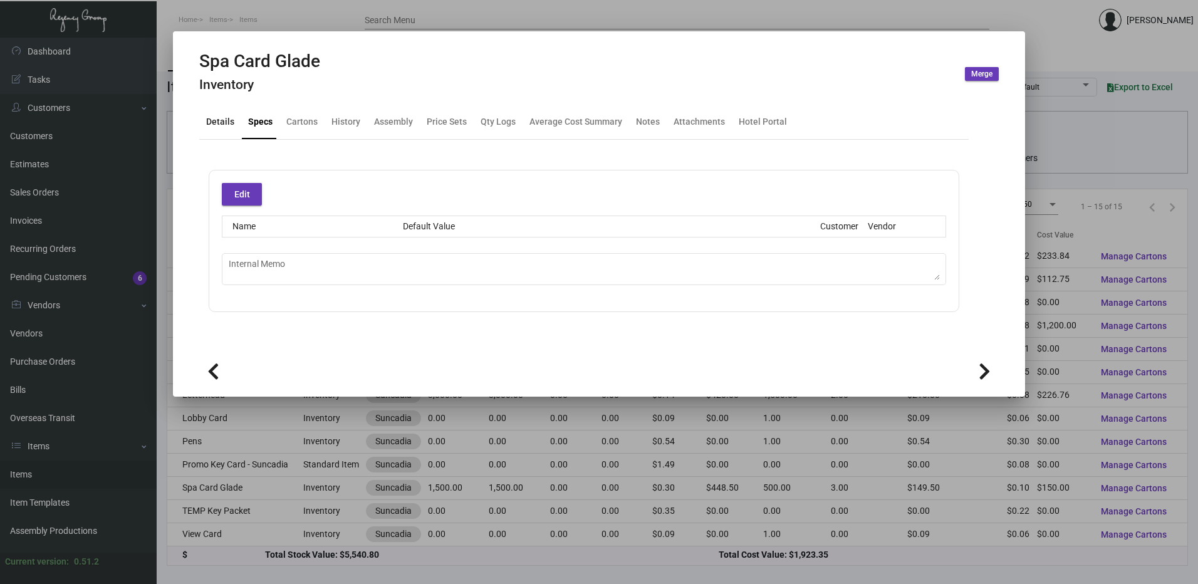
click at [231, 128] on div "Details" at bounding box center [220, 121] width 28 height 13
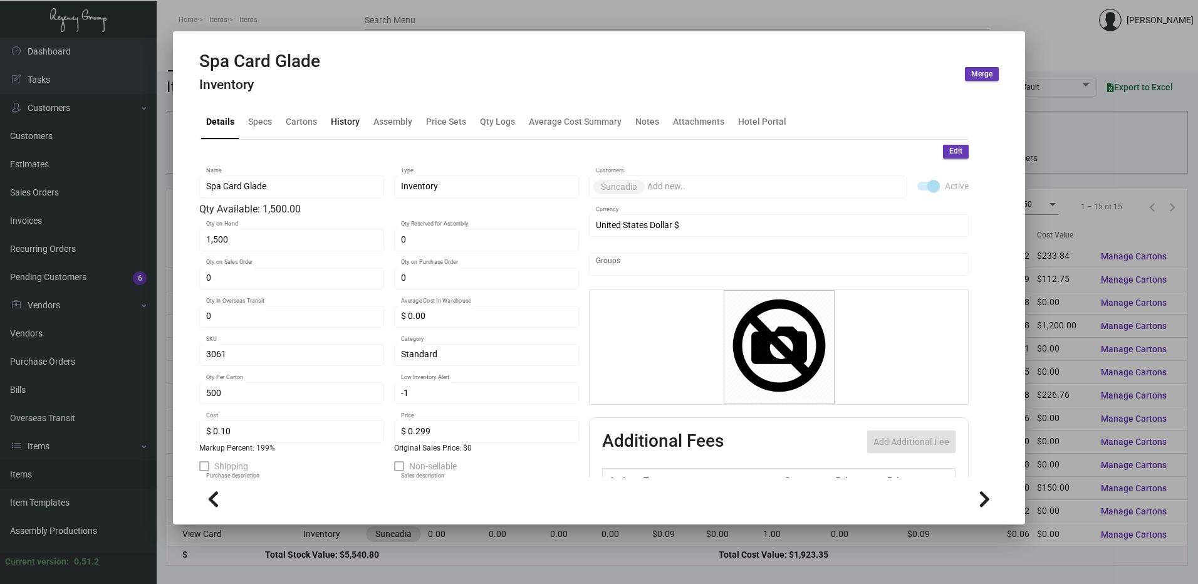
click at [356, 129] on div "History" at bounding box center [345, 122] width 39 height 30
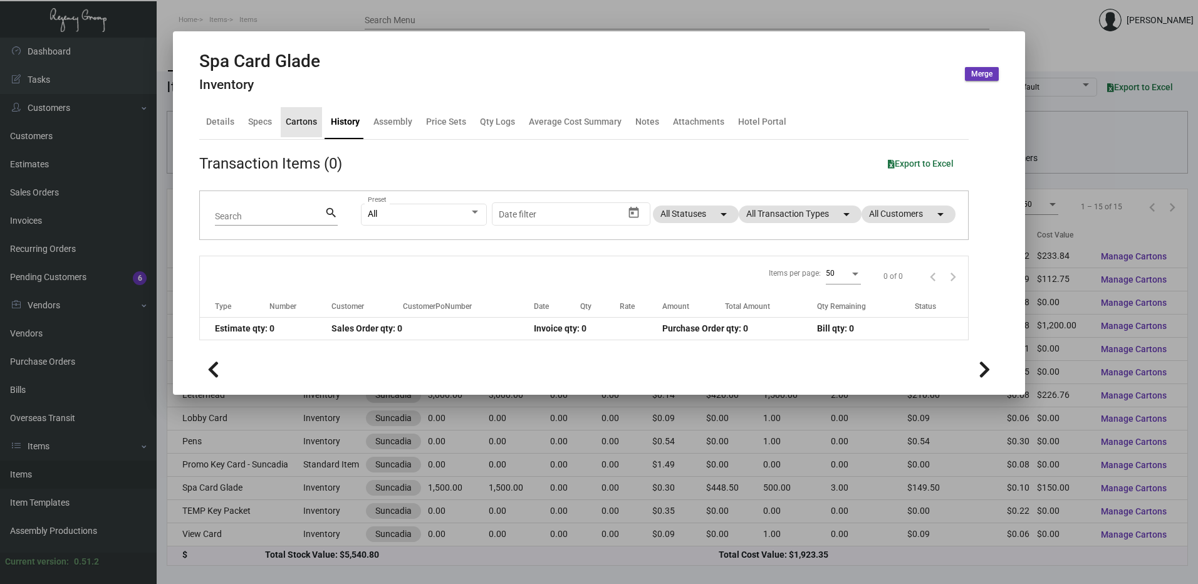
click at [303, 129] on div "Cartons" at bounding box center [301, 122] width 41 height 30
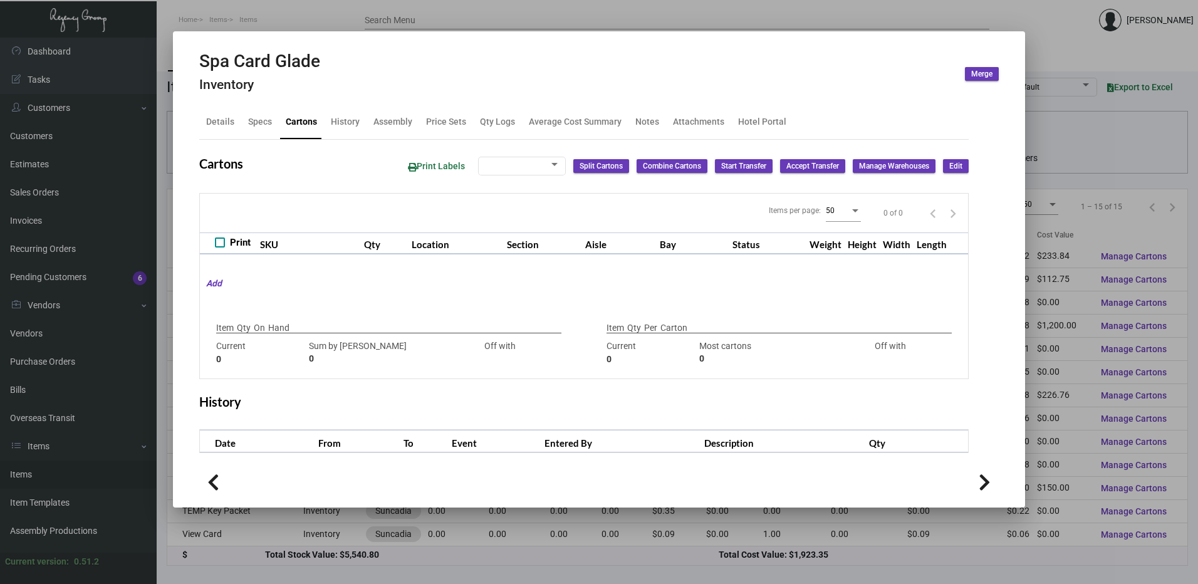
checkbox input "true"
type input "1,500"
type input "1500"
type input "0"
type input "500"
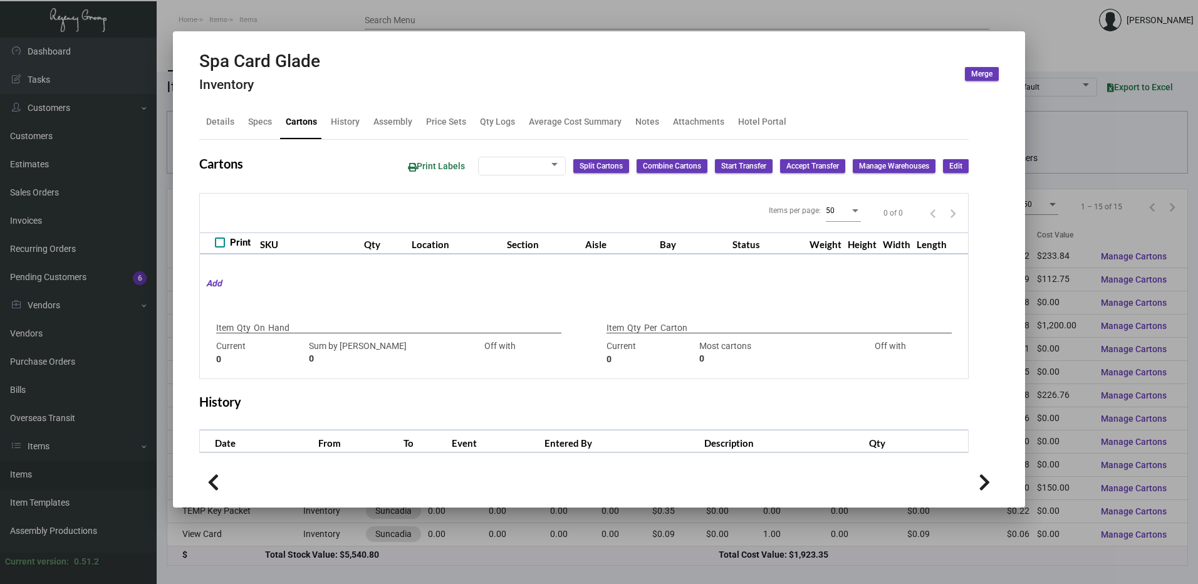
type input "500"
type input "0"
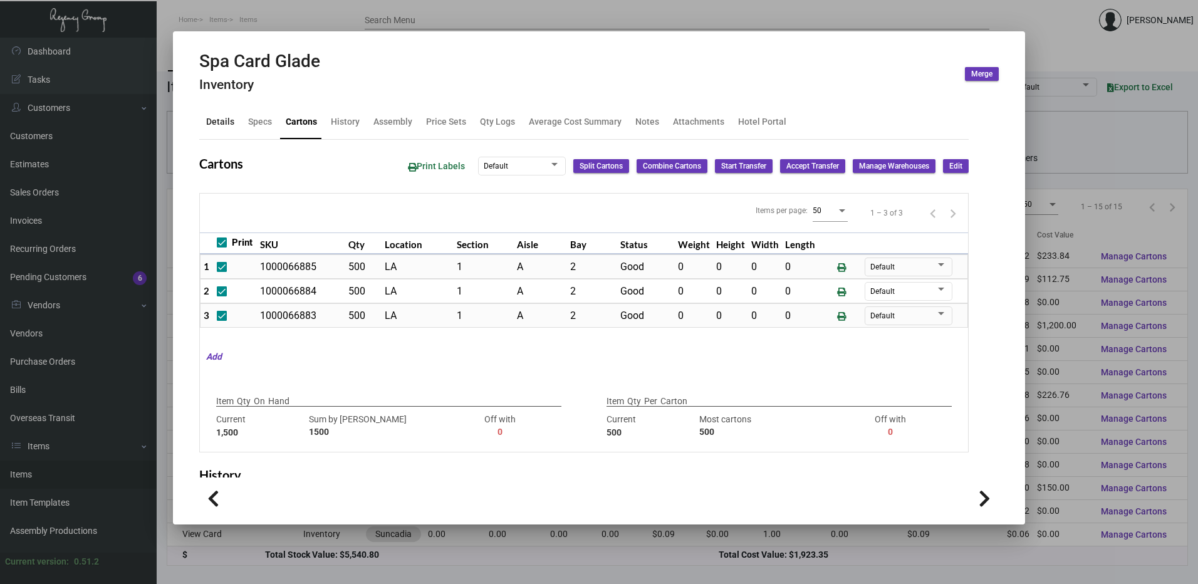
click at [238, 120] on div "Details" at bounding box center [220, 122] width 38 height 30
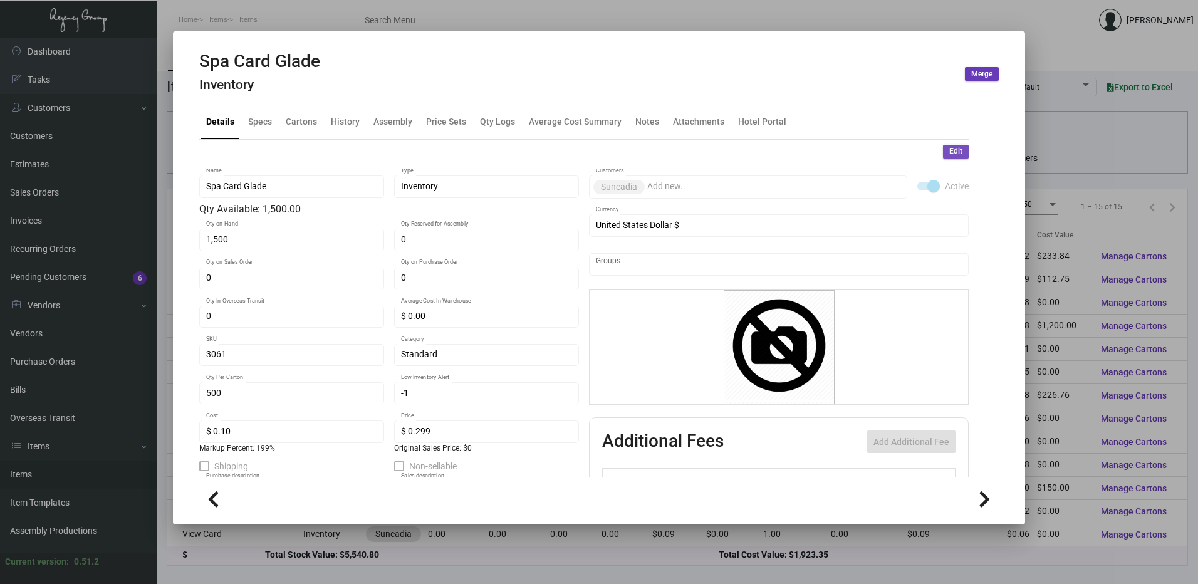
click at [949, 148] on span "Edit" at bounding box center [955, 151] width 13 height 11
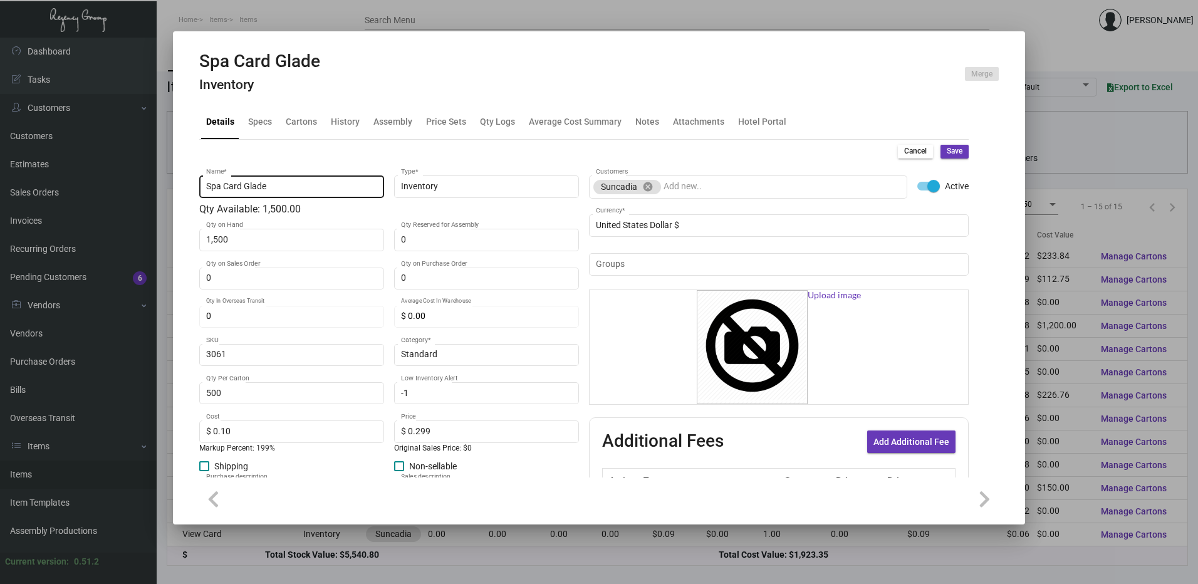
click at [224, 187] on input "Spa Card Glade" at bounding box center [292, 187] width 172 height 10
type input "Spa Key Card Glade"
click at [947, 157] on span "Save" at bounding box center [955, 151] width 16 height 11
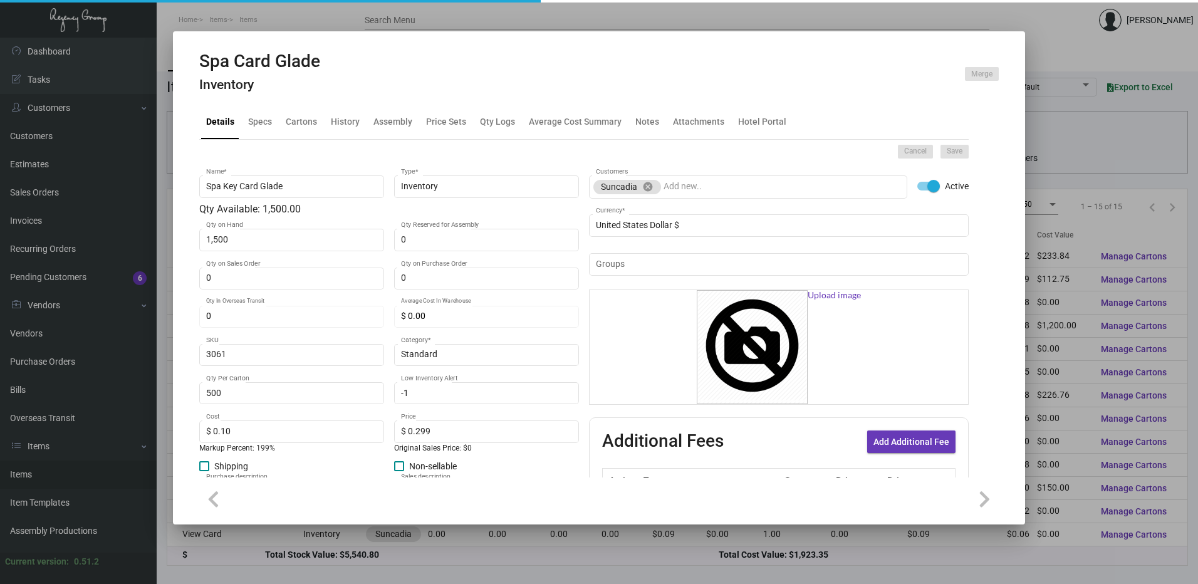
type input "0"
type input "$ 0.00"
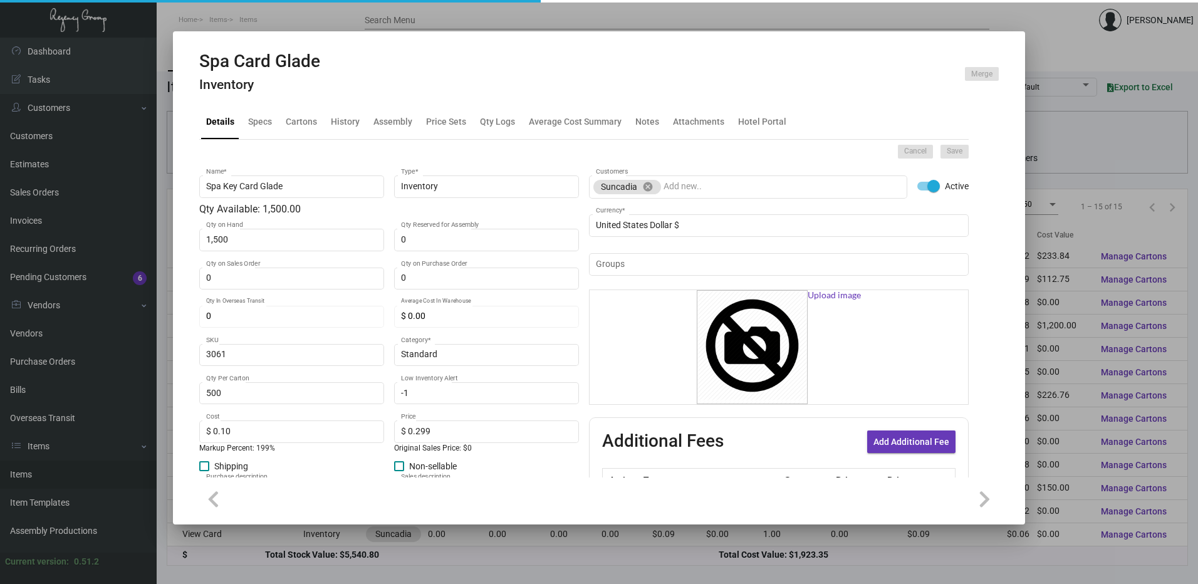
checkbox input "false"
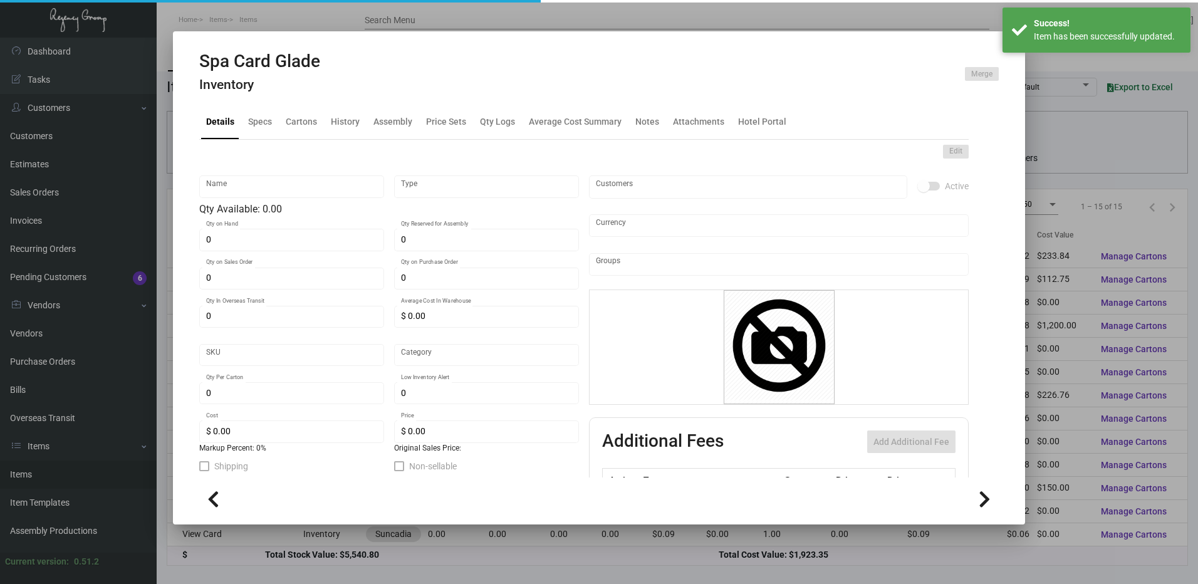
type input "Spa Key Card Glade"
type input "Inventory"
type input "1,500"
type input "3061"
type input "Standard"
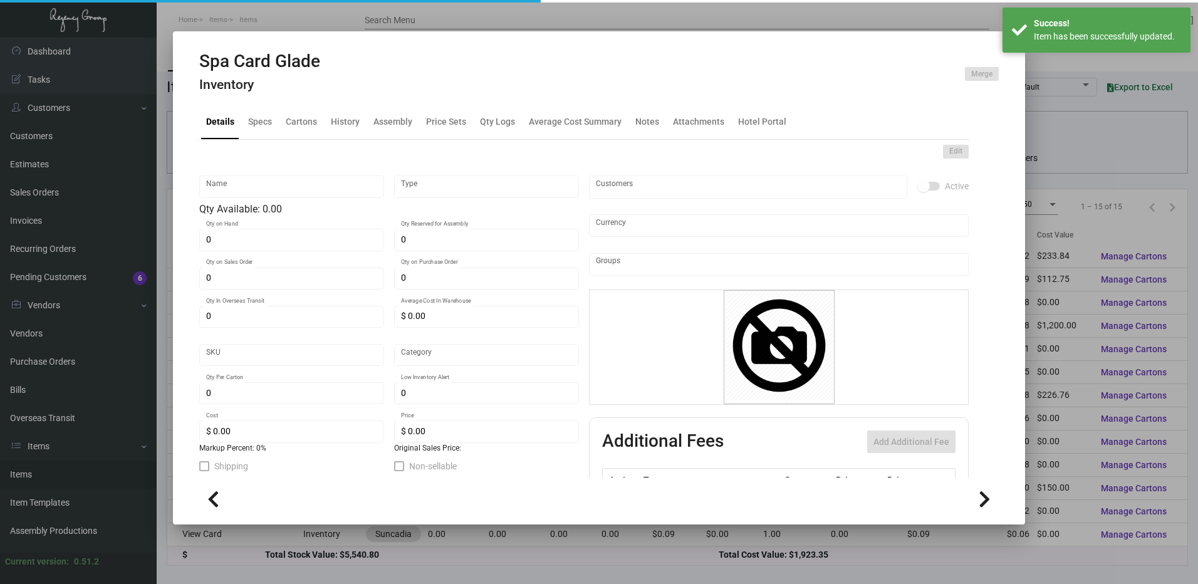
type input "500"
type input "-1"
type input "$ 0.10"
type input "$ 0.299"
type textarea "Spa Card Glade Size 5x7 on 100# white "Sundance Felt" cover stock printing 1/0"
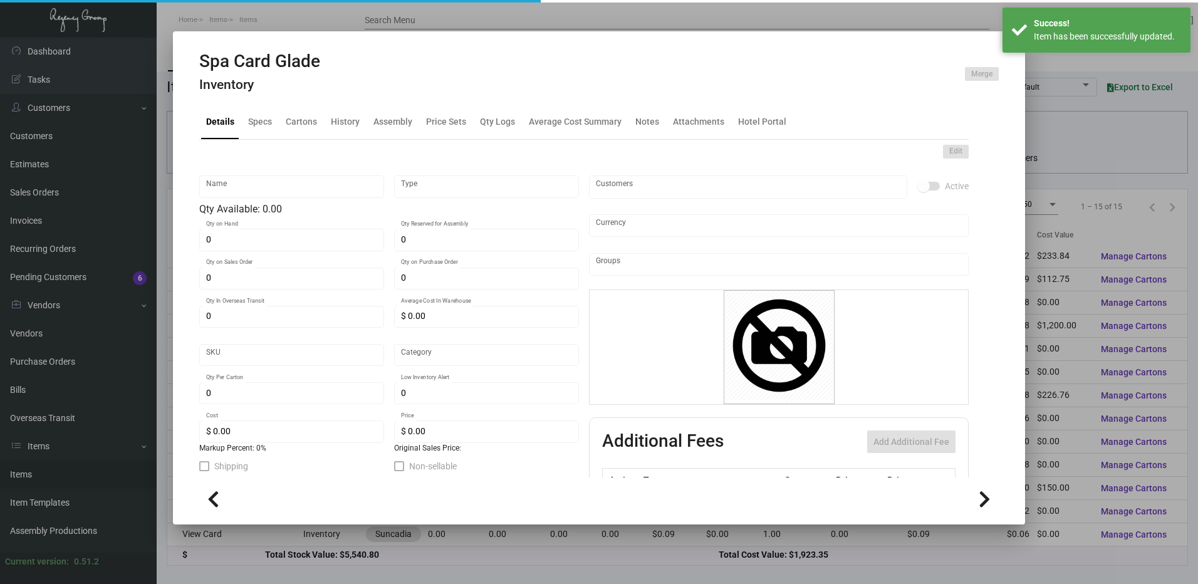
type textarea "Spa Card Glade Size 5x7 on 100# white "Sundance Felt" cover stock printing 1/0"
checkbox input "true"
type input "United States Dollar $"
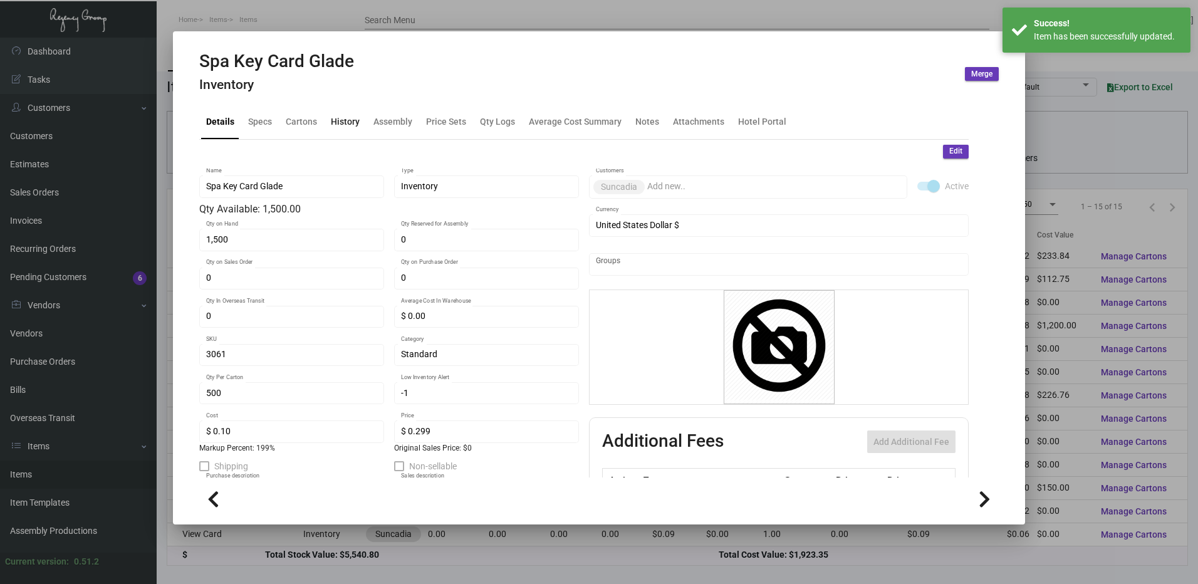
click at [343, 115] on div "History" at bounding box center [345, 121] width 29 height 13
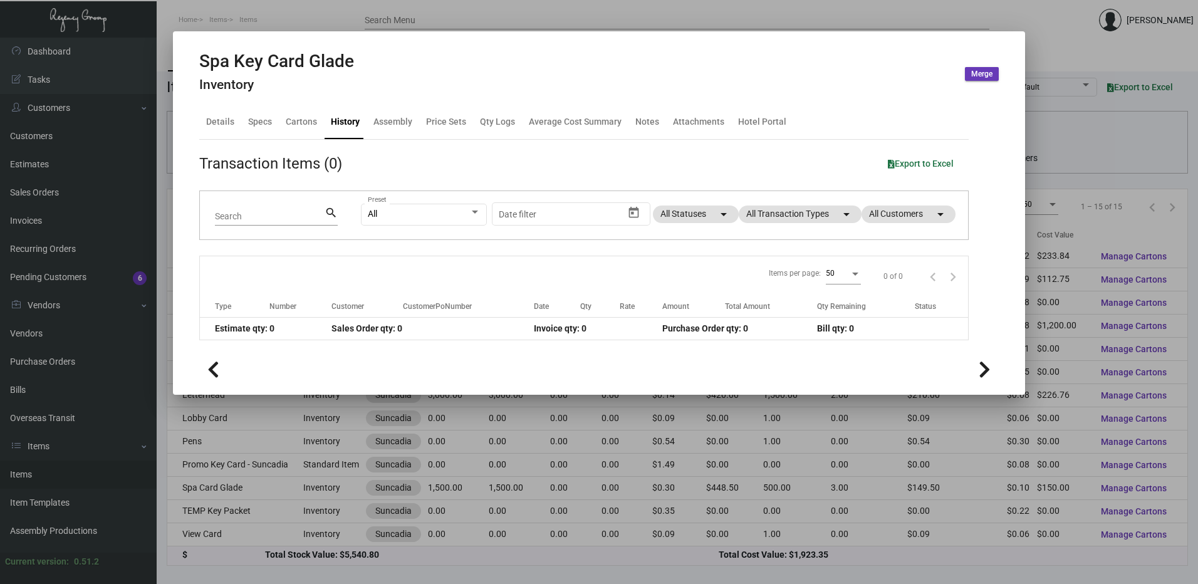
click at [222, 18] on div at bounding box center [599, 292] width 1198 height 584
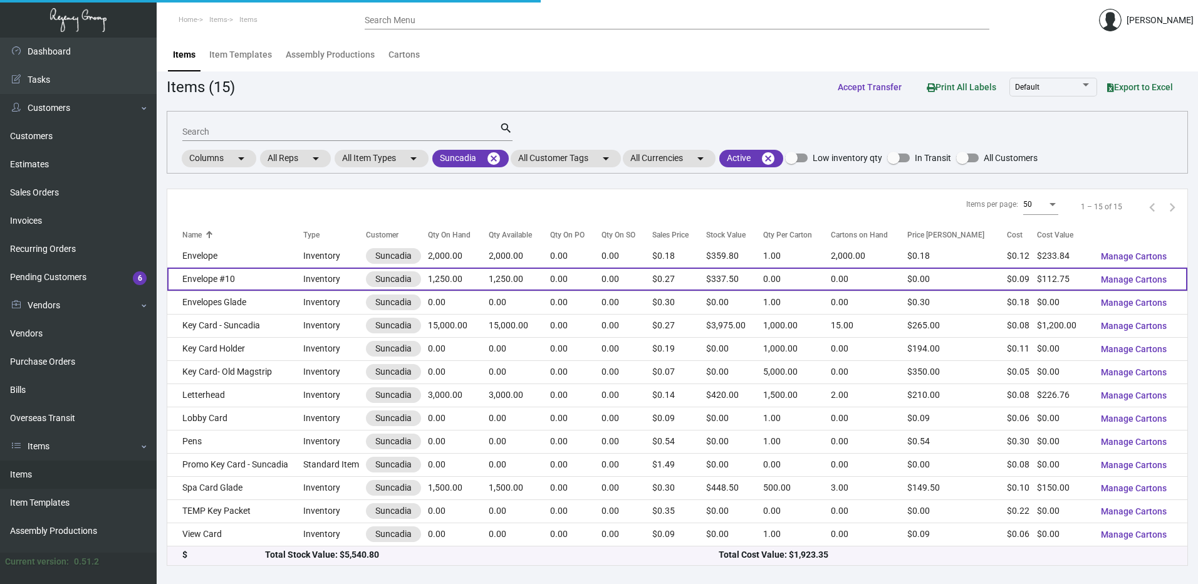
click at [239, 278] on td "Envelope #10" at bounding box center [235, 279] width 136 height 23
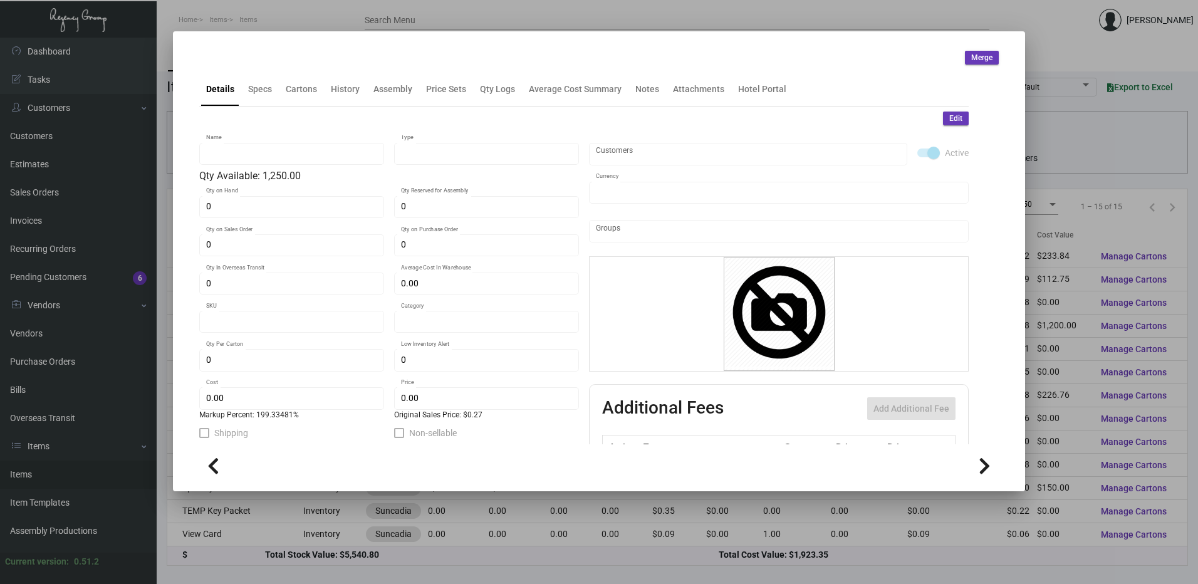
type input "Envelope #10"
type input "Inventory"
type input "1,250"
type input "$ 0.00"
type input "1012-Envelope-36"
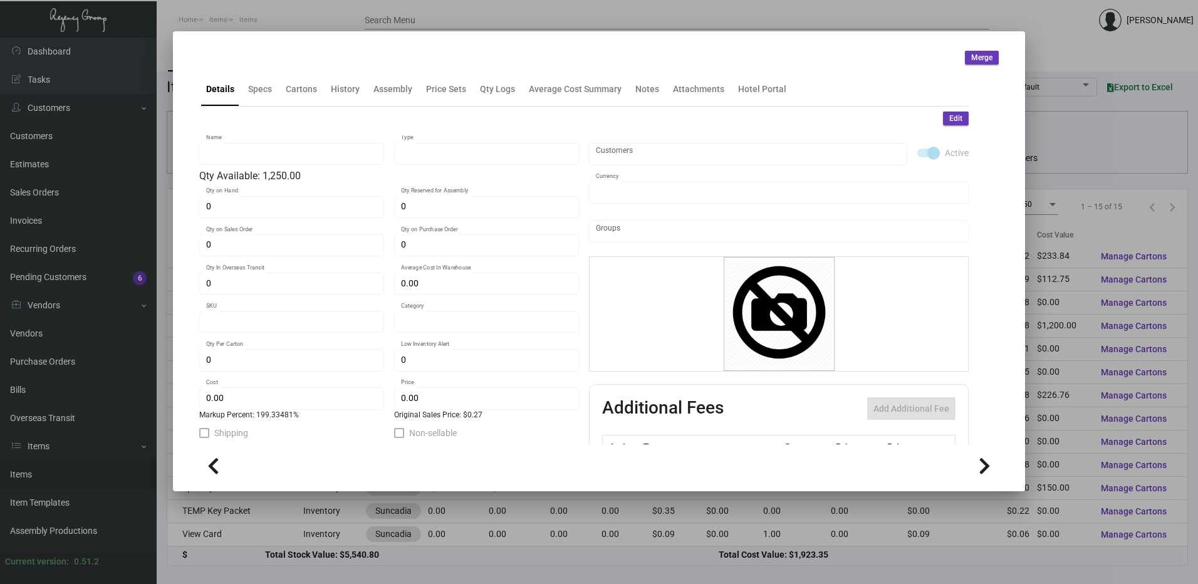
type input "Standard"
type input "2,000"
type input "$ 0.0902"
type input "$ 0.27"
checkbox input "true"
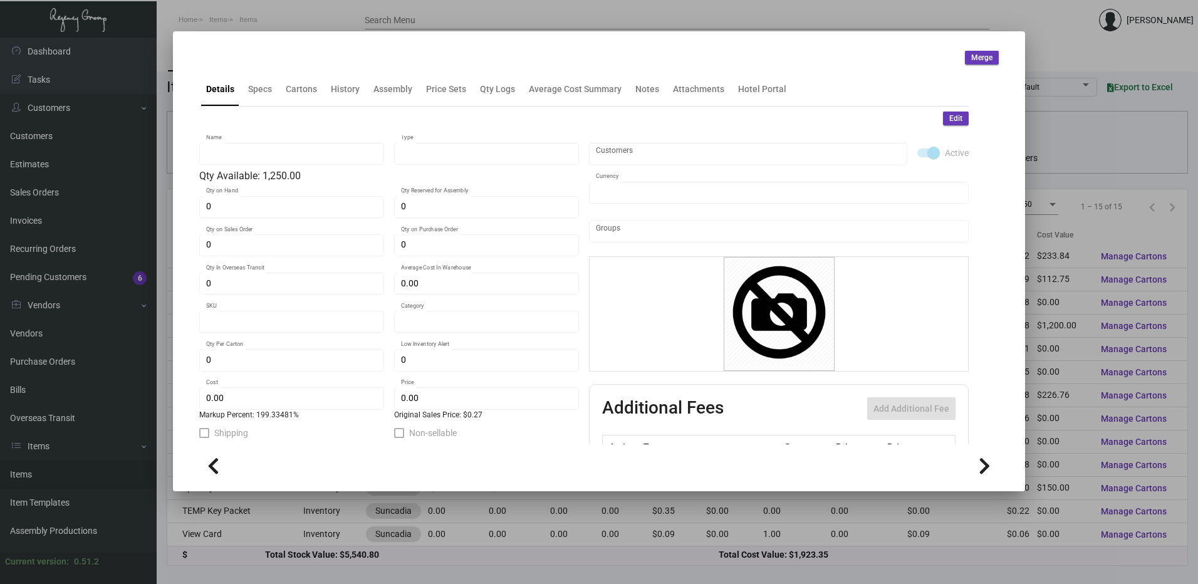
checkbox input "true"
type input "United States Dollar $"
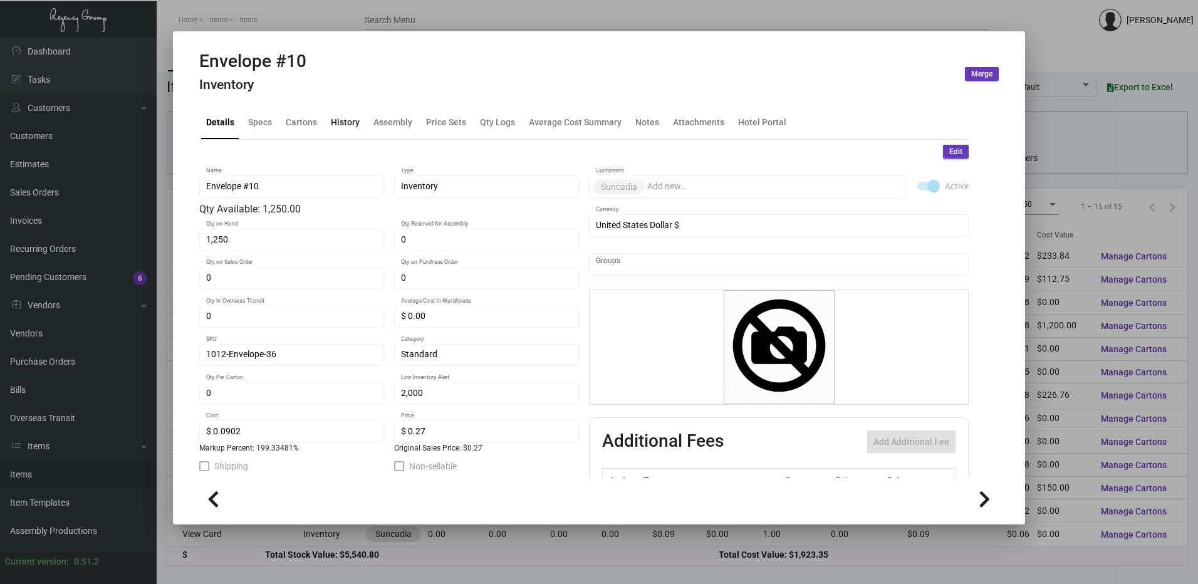
click at [349, 122] on div "History" at bounding box center [345, 121] width 29 height 13
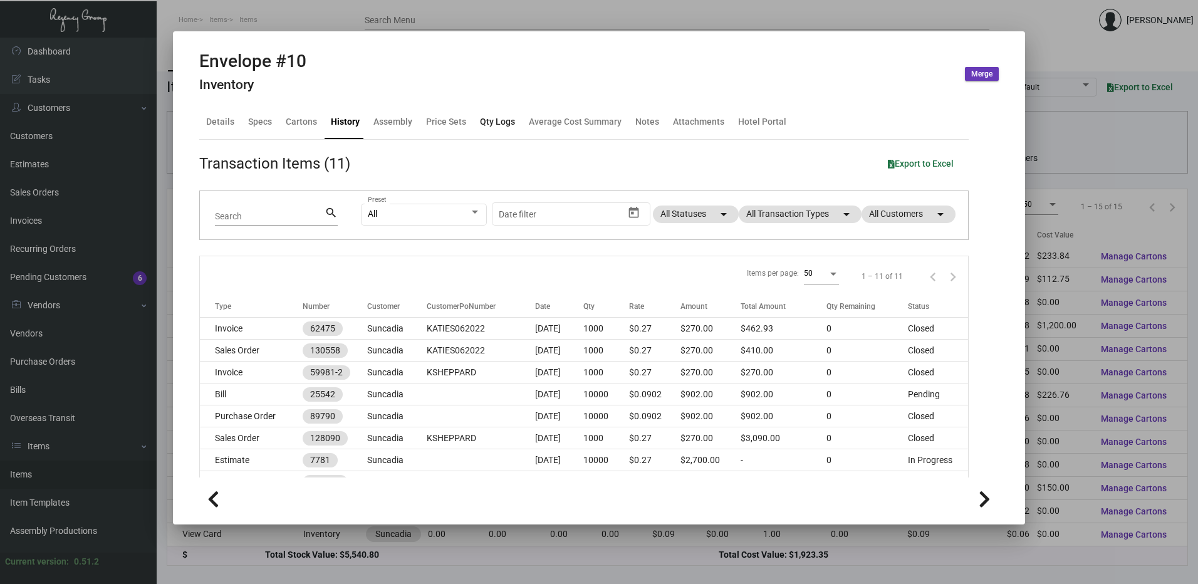
click at [495, 123] on div "Qty Logs" at bounding box center [497, 121] width 35 height 13
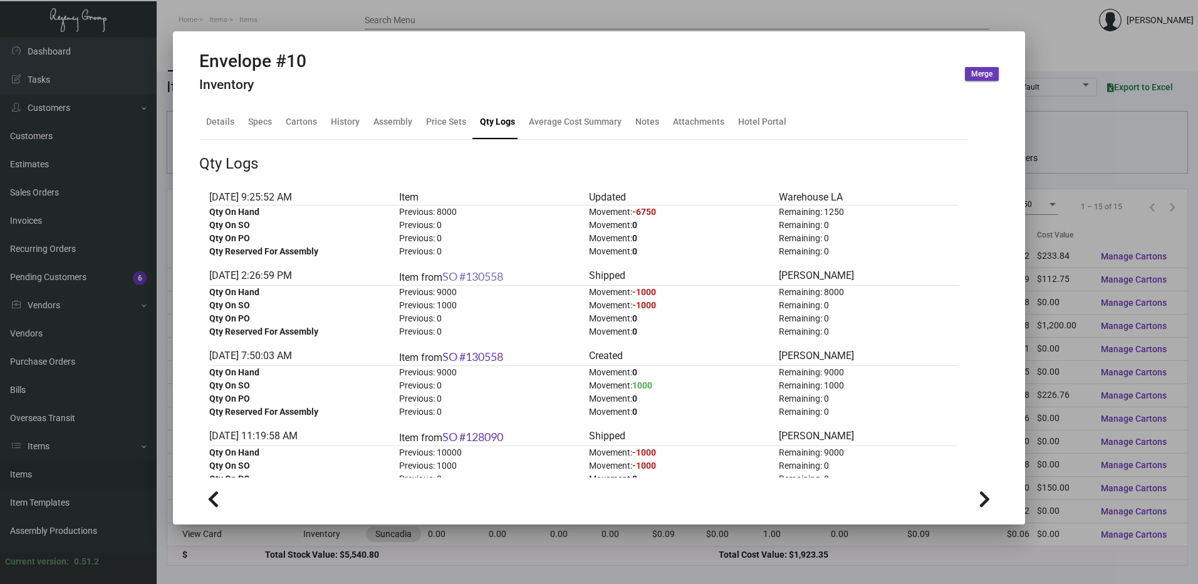
click at [491, 276] on link "SO #130558" at bounding box center [472, 276] width 61 height 14
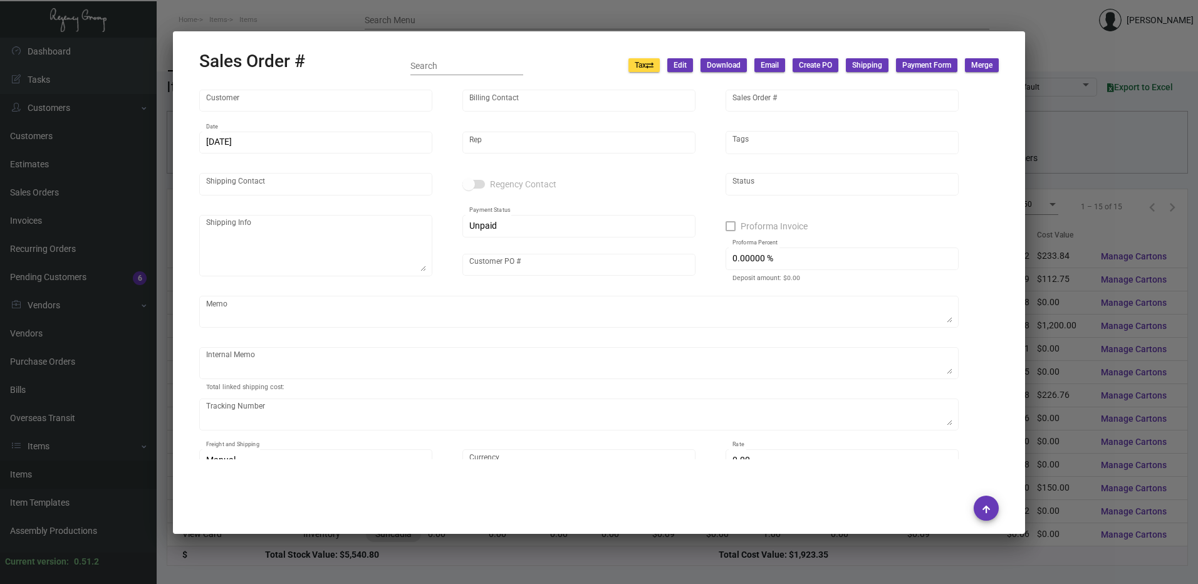
type input "Suncadia"
type input "[PERSON_NAME]"
type input "130558"
type input "[DATE]"
type input "[PERSON_NAME]"
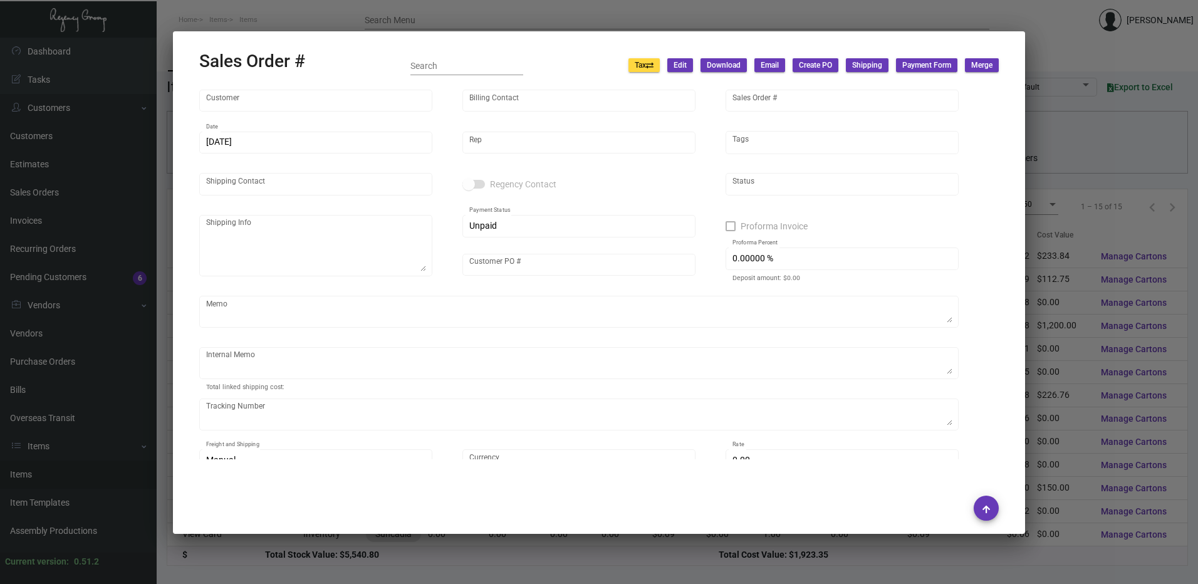
type input "[PERSON_NAME]"
type textarea "Suncadia - [PERSON_NAME] [STREET_ADDRESS]"
type input "KATIES062022"
type textarea "ship to:[STREET_ADDRESS] 32.93"
type input "United States Dollar $"
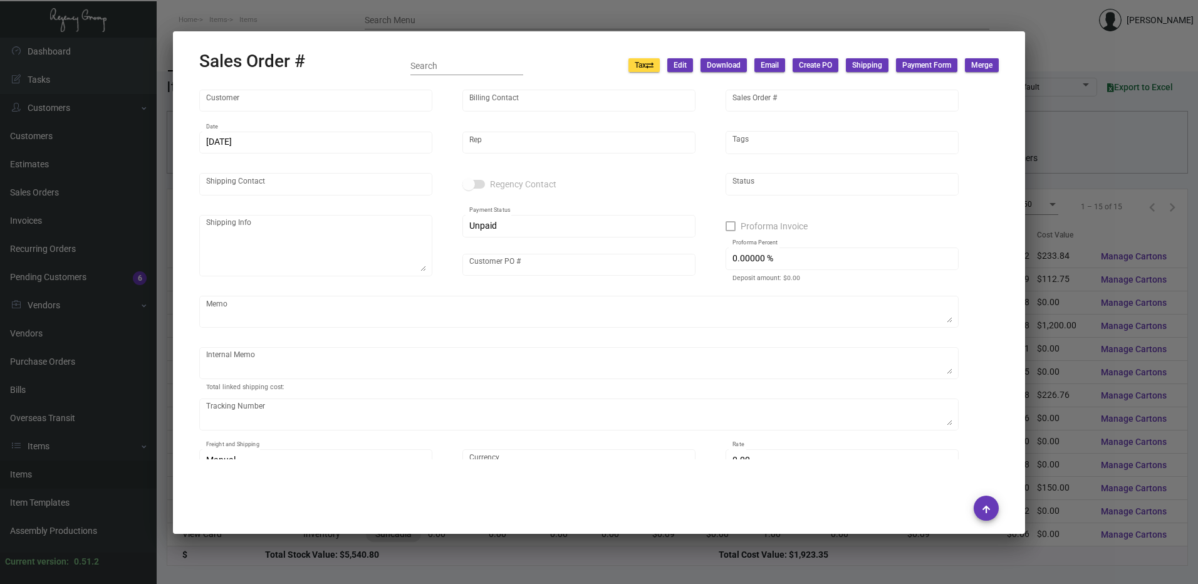
type input "$ 0.00"
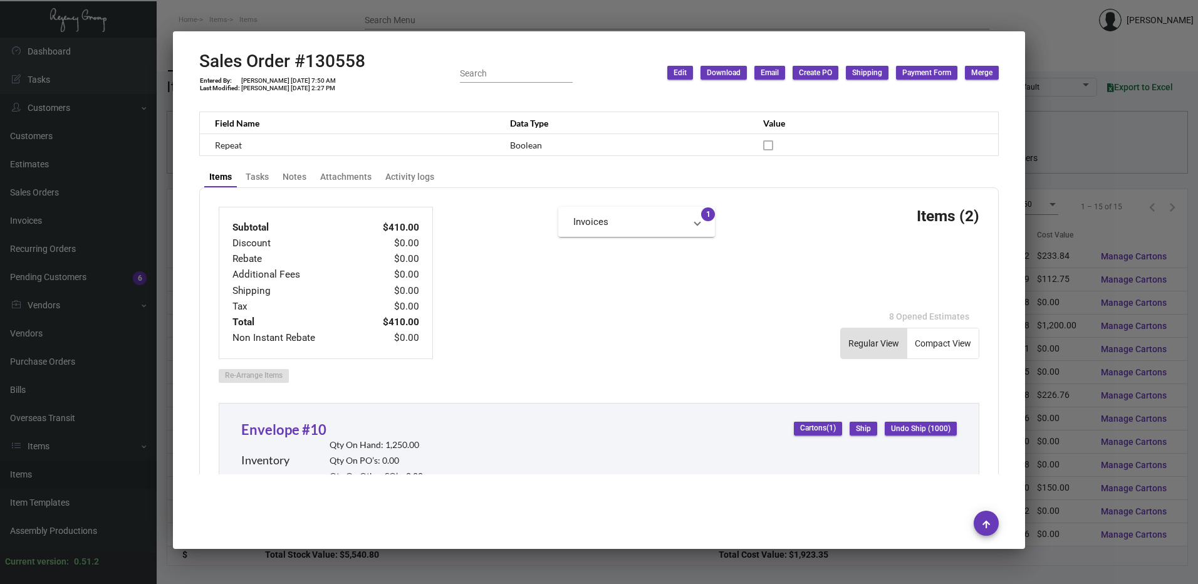
scroll to position [408, 0]
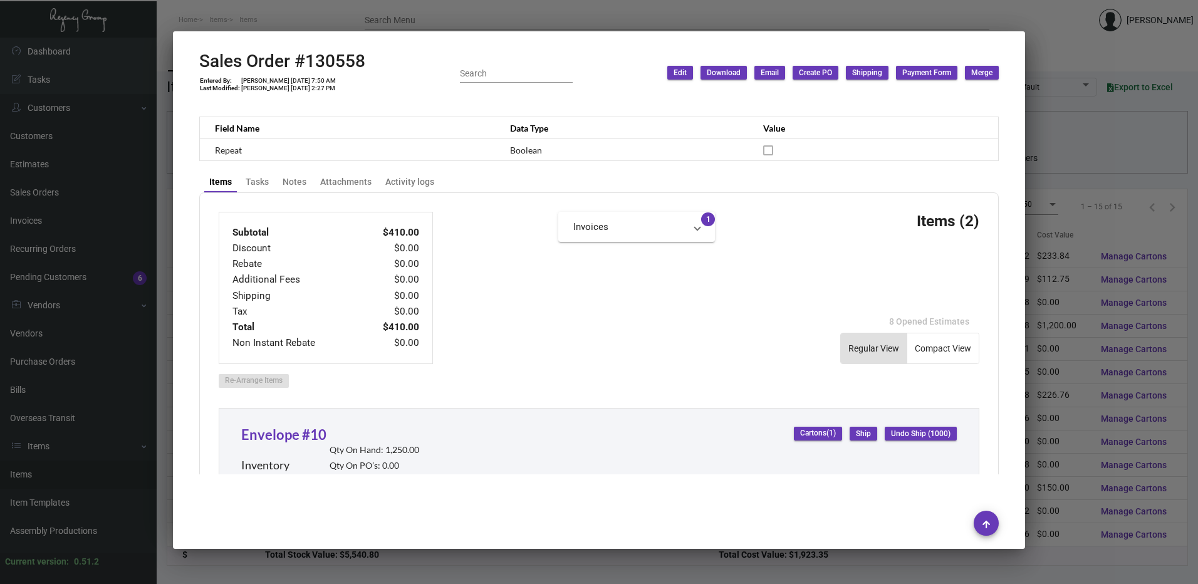
click at [474, 21] on div at bounding box center [599, 292] width 1198 height 584
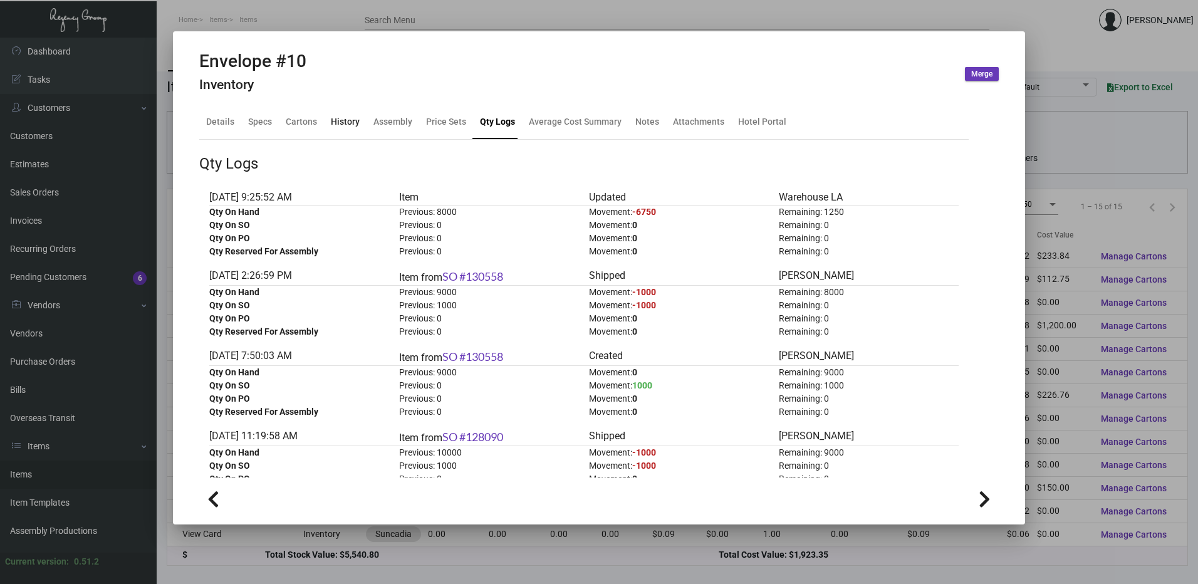
click at [351, 120] on div "History" at bounding box center [345, 121] width 29 height 13
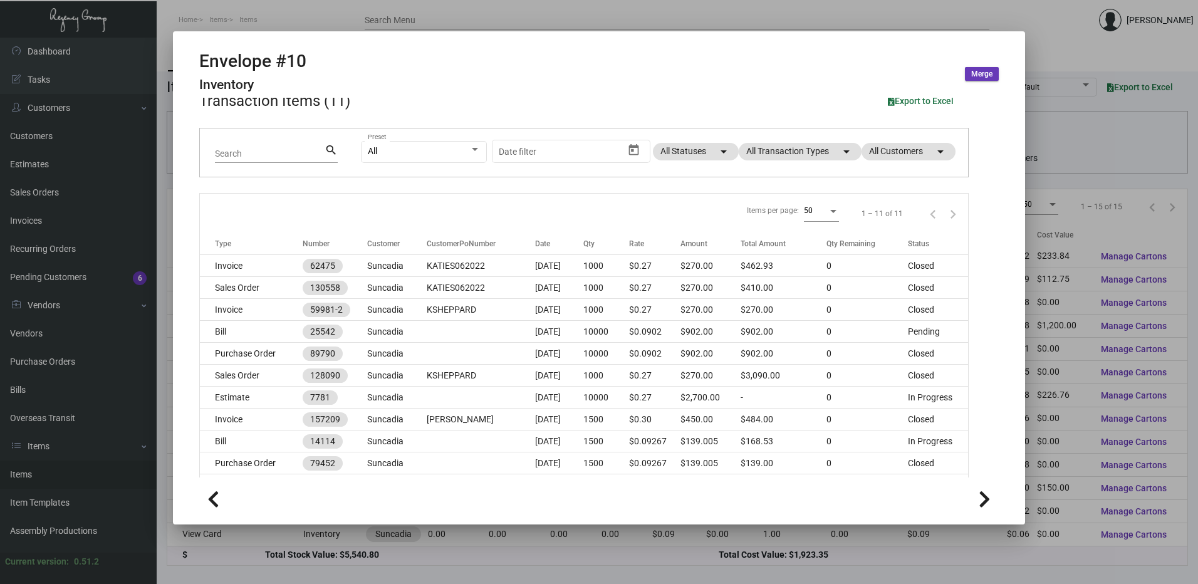
scroll to position [65, 0]
